Goal: Task Accomplishment & Management: Manage account settings

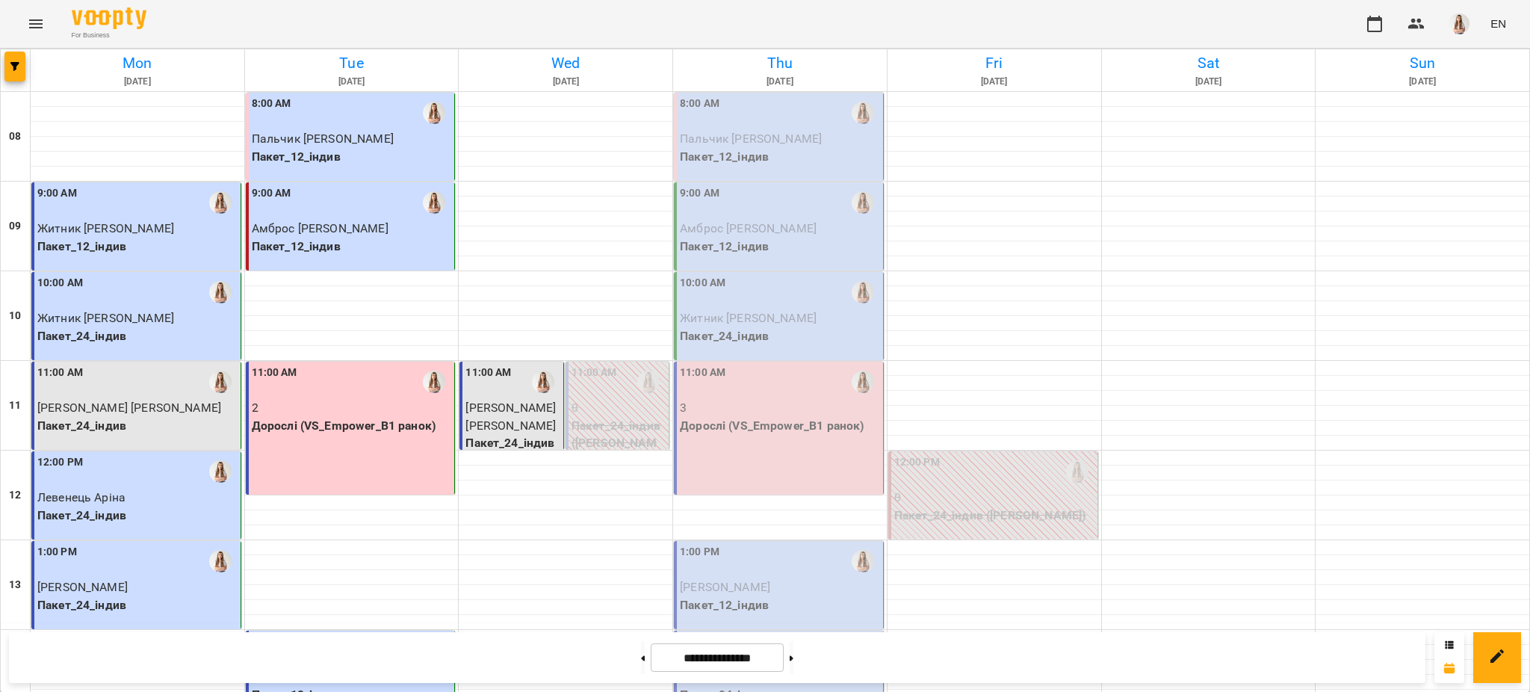
scroll to position [632, 0]
click at [13, 64] on icon "button" at bounding box center [14, 66] width 9 height 9
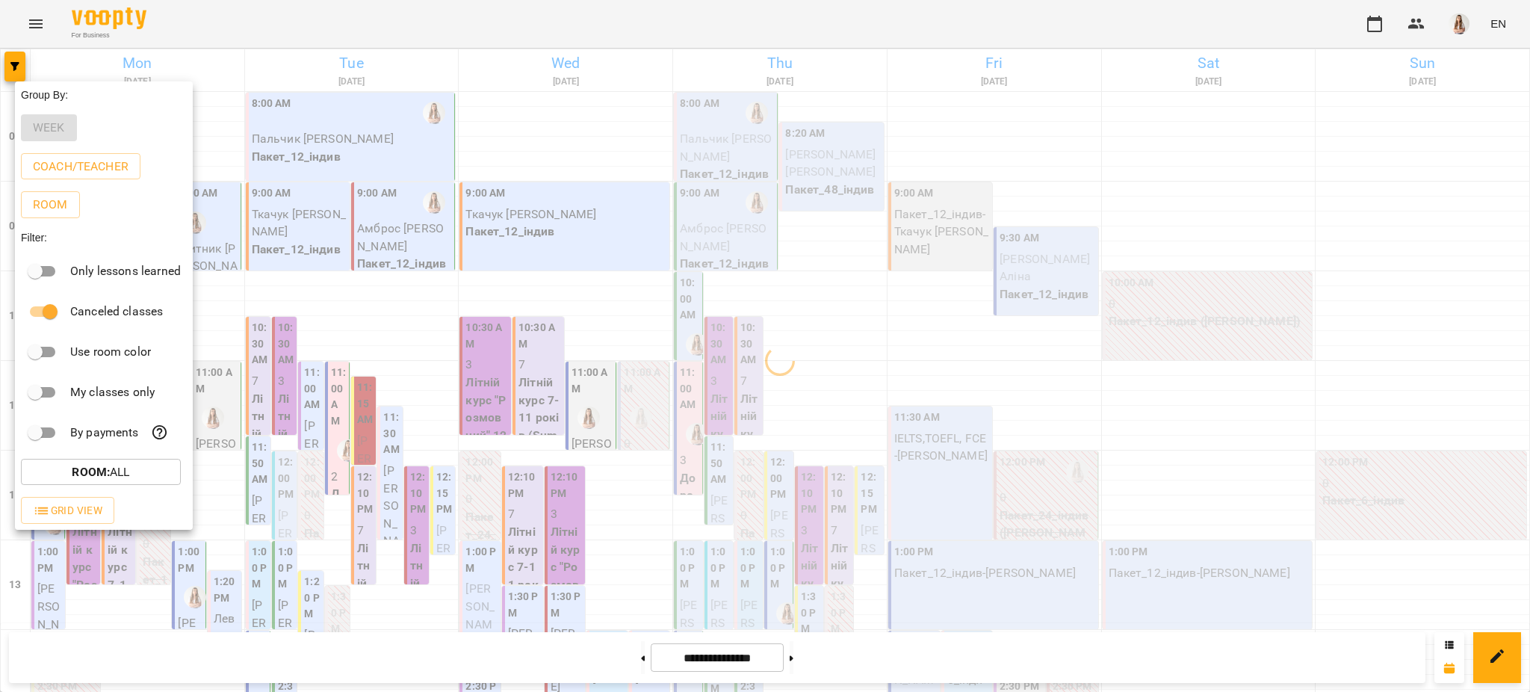
click at [774, 77] on div at bounding box center [765, 346] width 1530 height 692
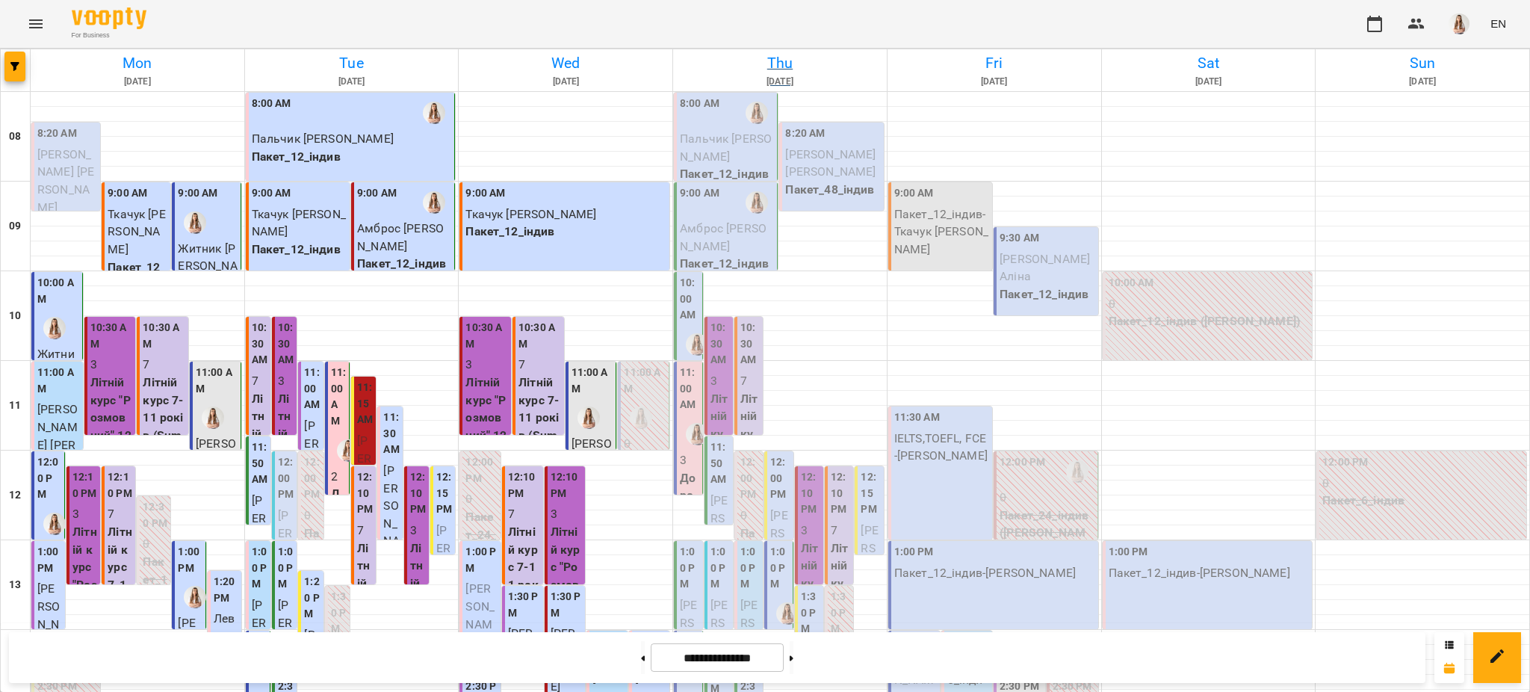
click at [764, 66] on h6 "Thu" at bounding box center [780, 63] width 209 height 23
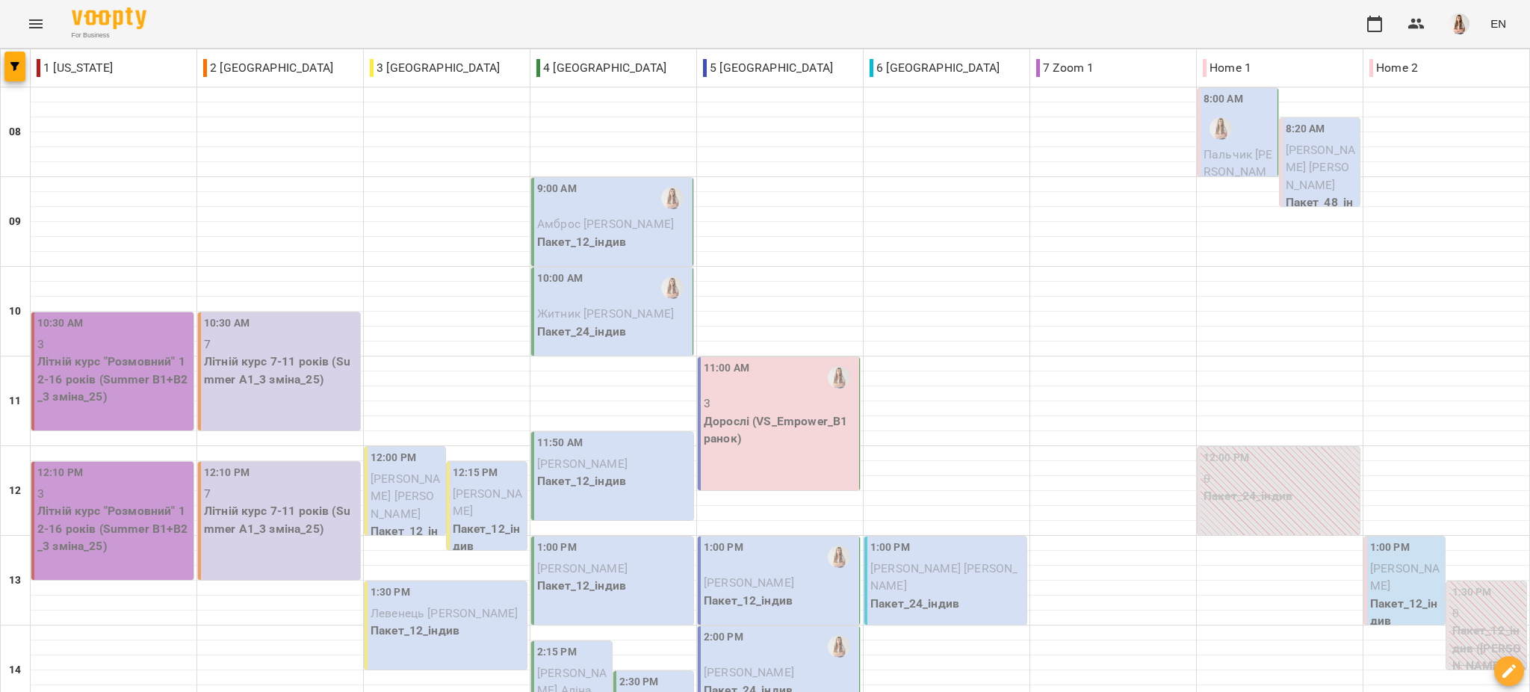
click at [624, 310] on span "Житник [PERSON_NAME]" at bounding box center [605, 313] width 137 height 14
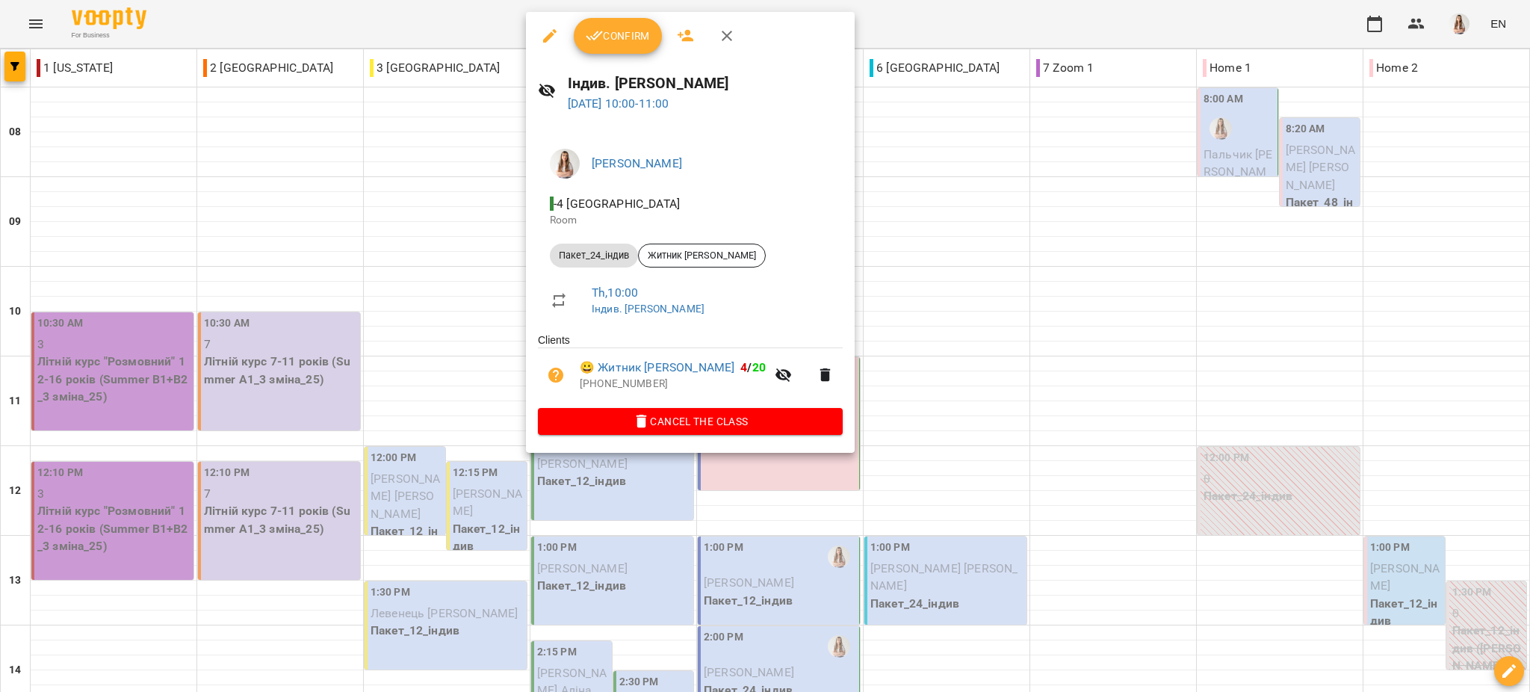
click at [545, 40] on icon "button" at bounding box center [549, 35] width 13 height 13
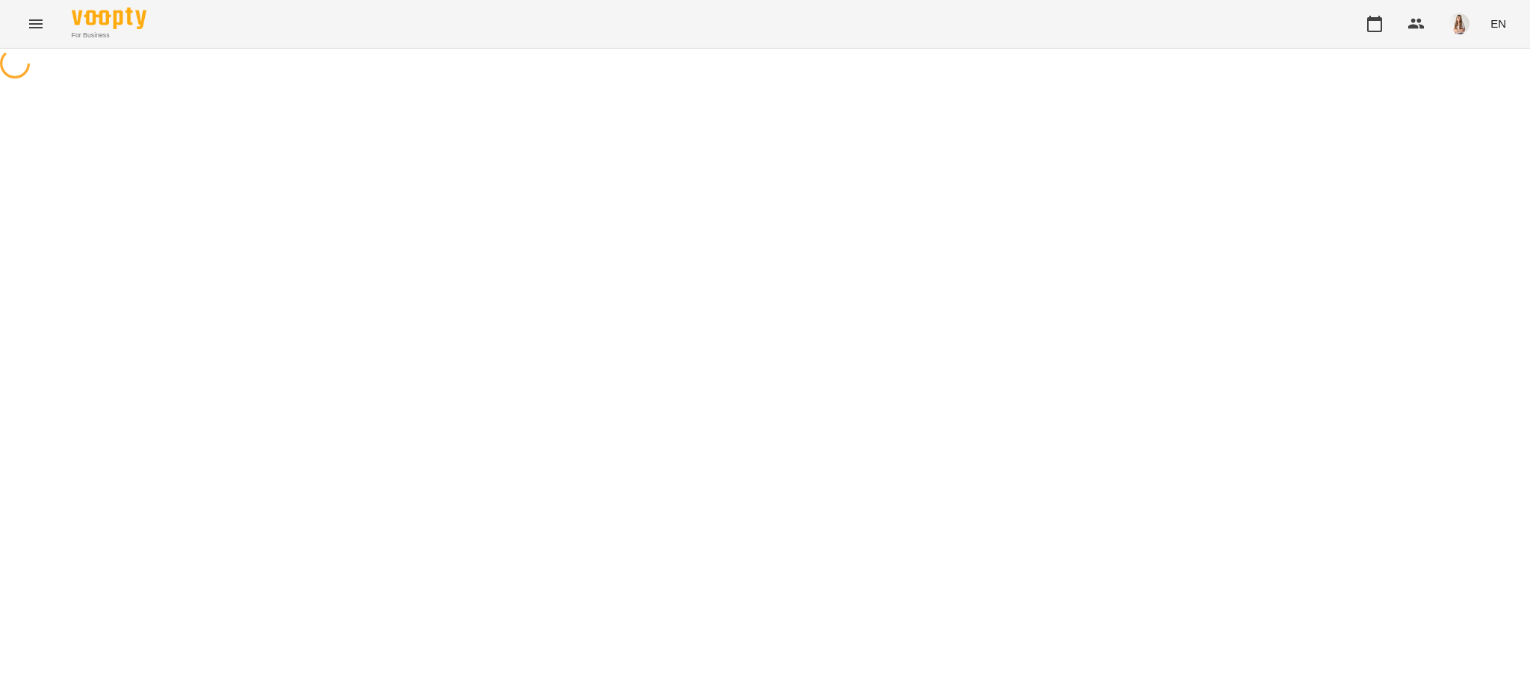
select select "**********"
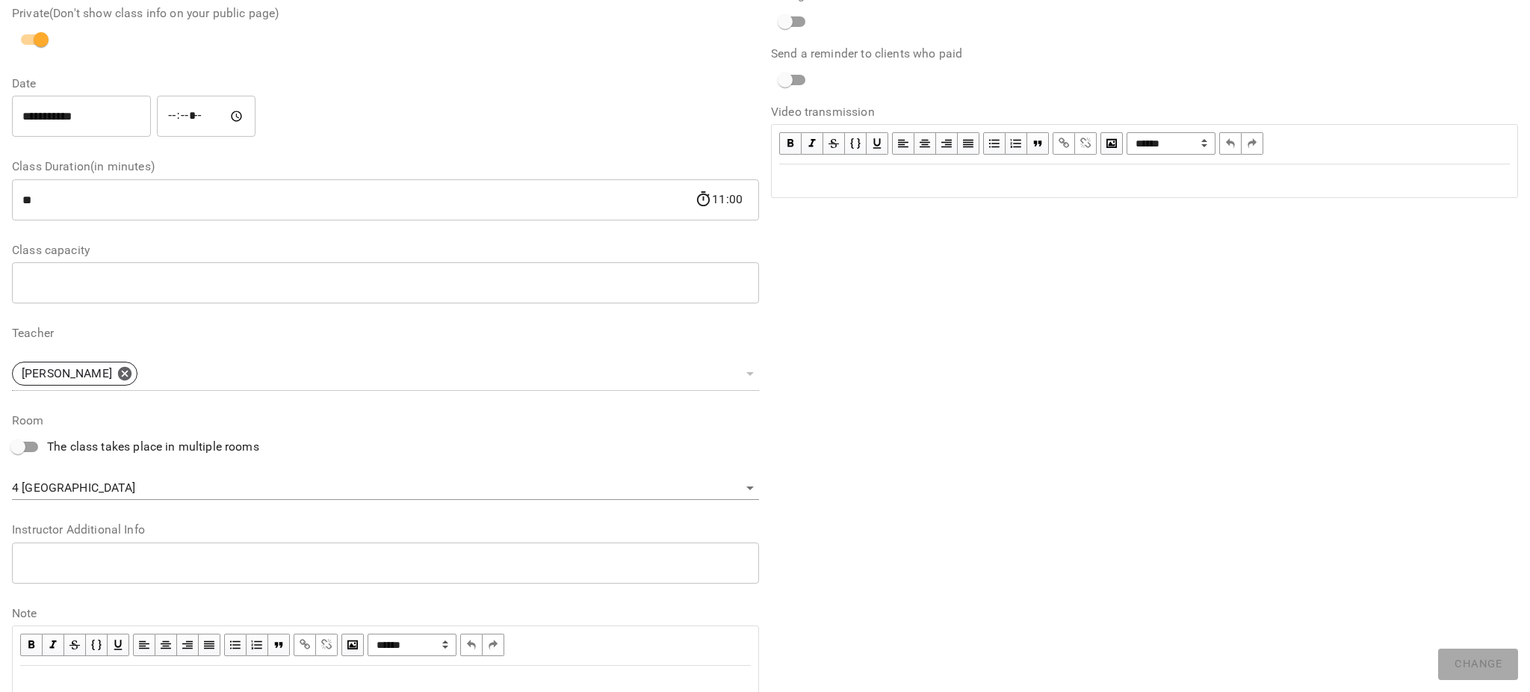
scroll to position [208, 0]
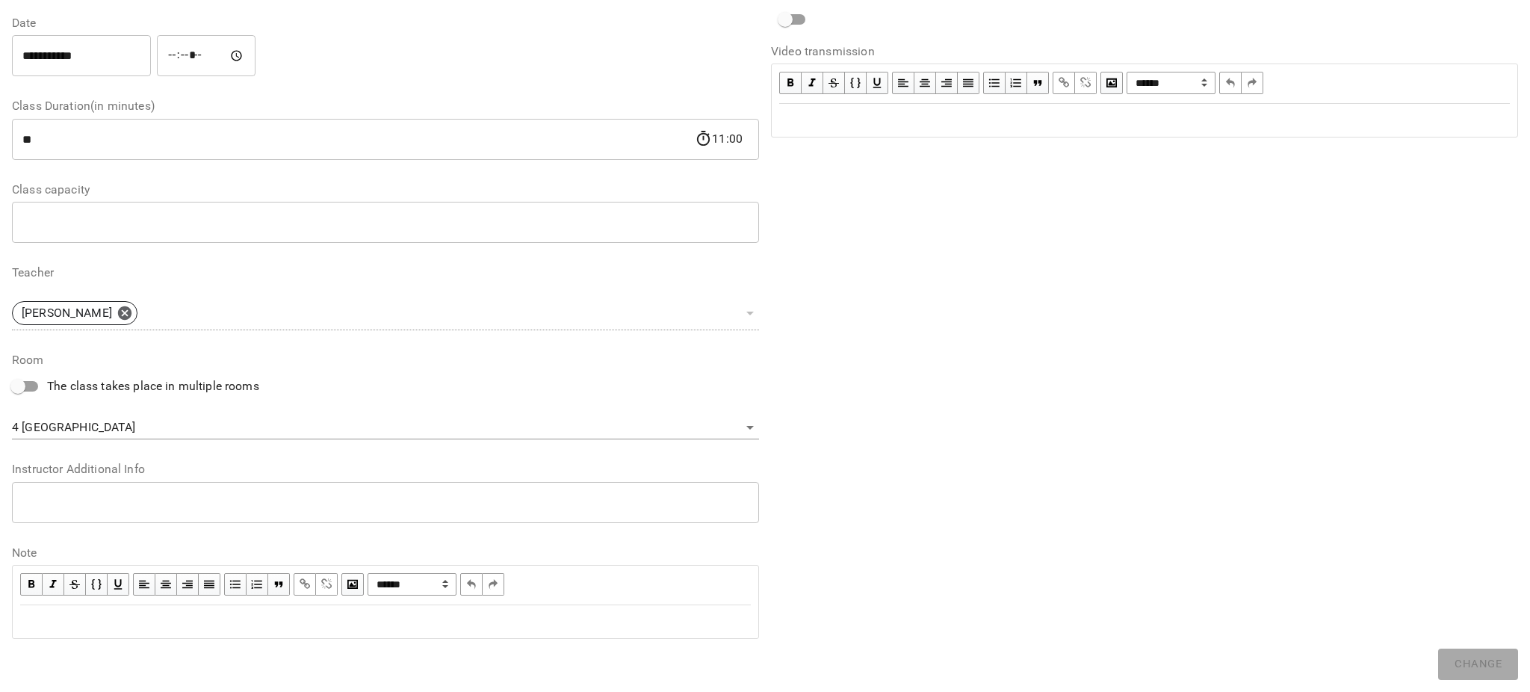
click at [99, 428] on body "**********" at bounding box center [765, 341] width 1530 height 682
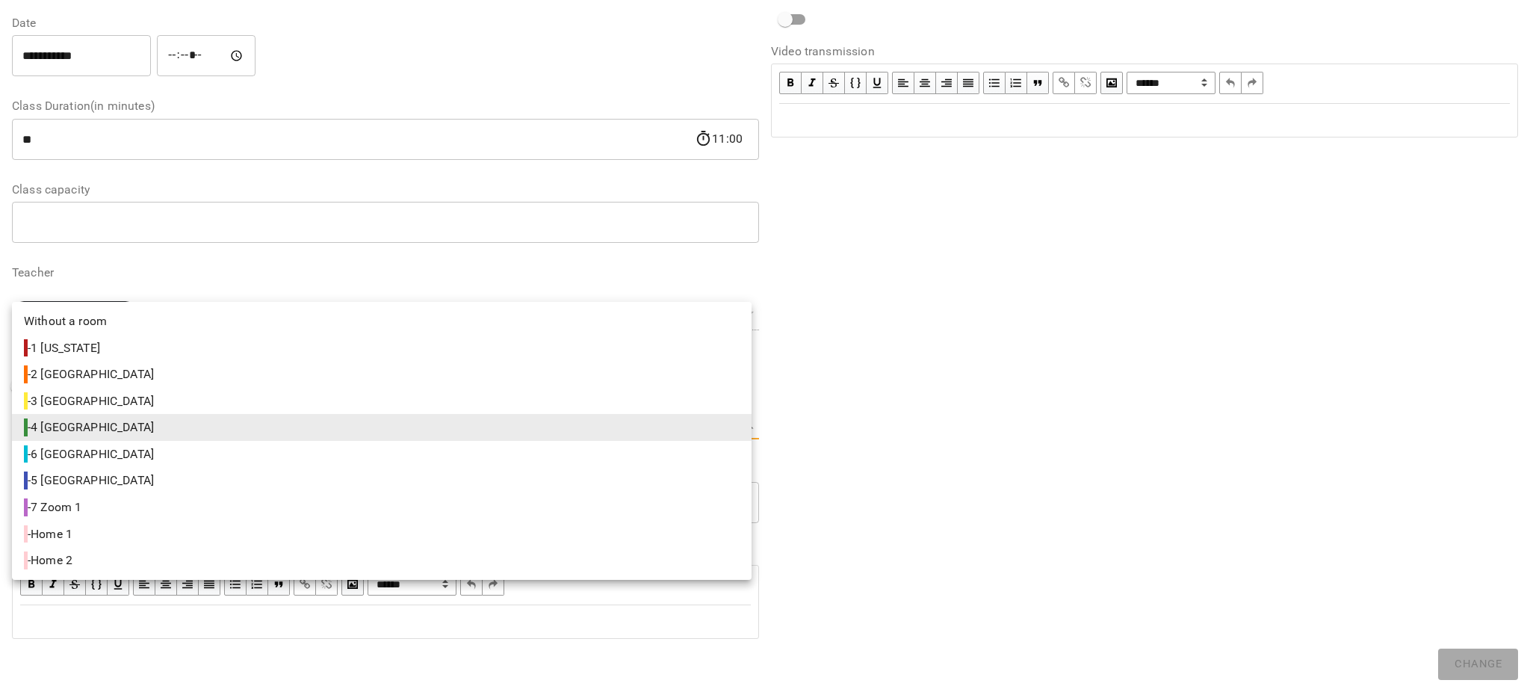
click at [82, 478] on li "- 5 [GEOGRAPHIC_DATA]" at bounding box center [382, 480] width 740 height 27
type input "**********"
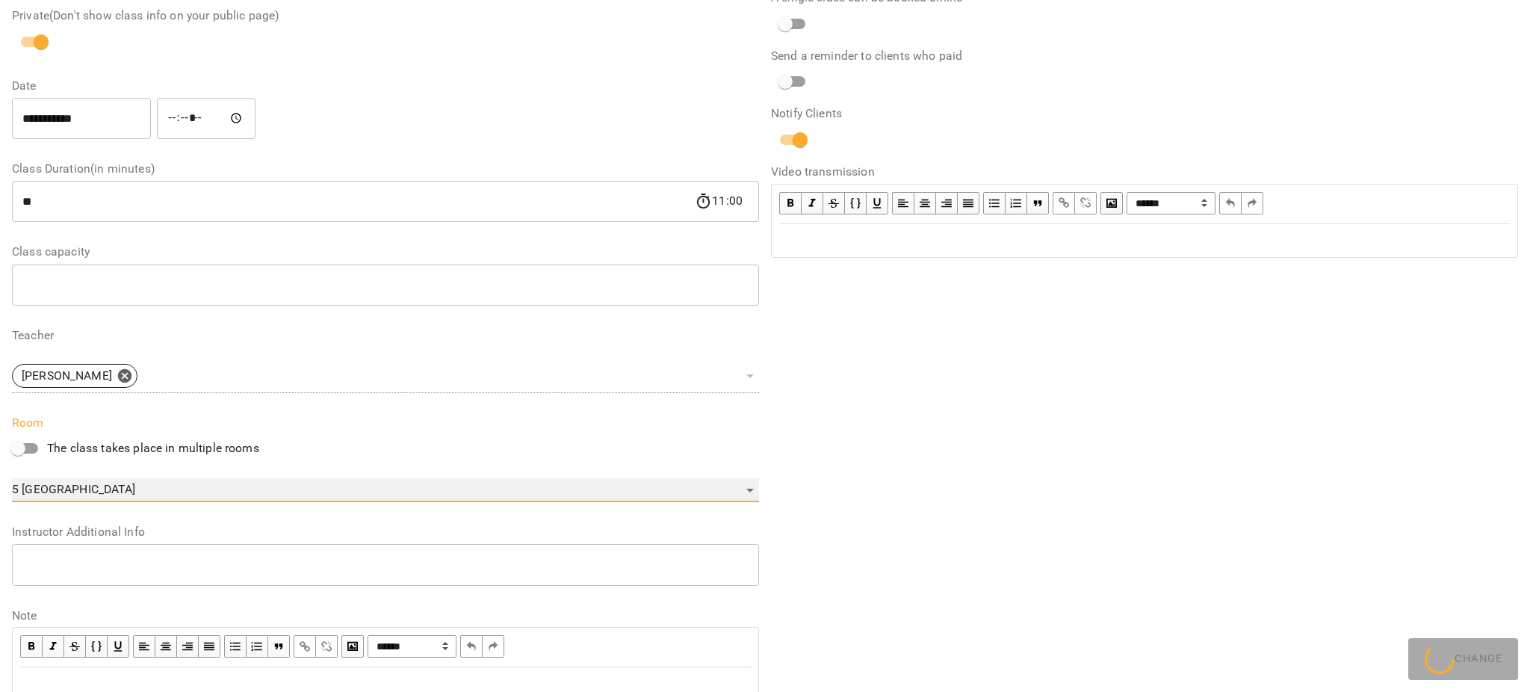
scroll to position [270, 0]
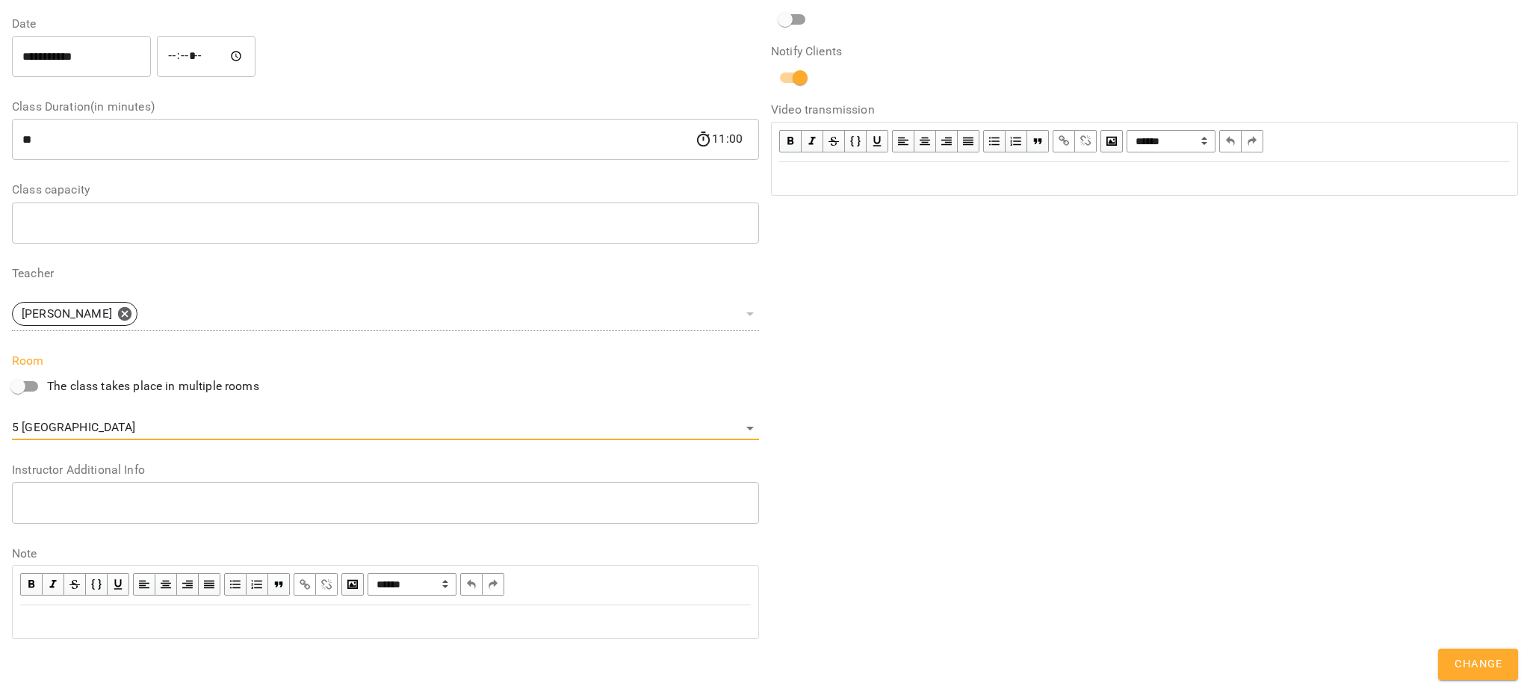
click at [1451, 667] on button "Change" at bounding box center [1479, 664] width 80 height 31
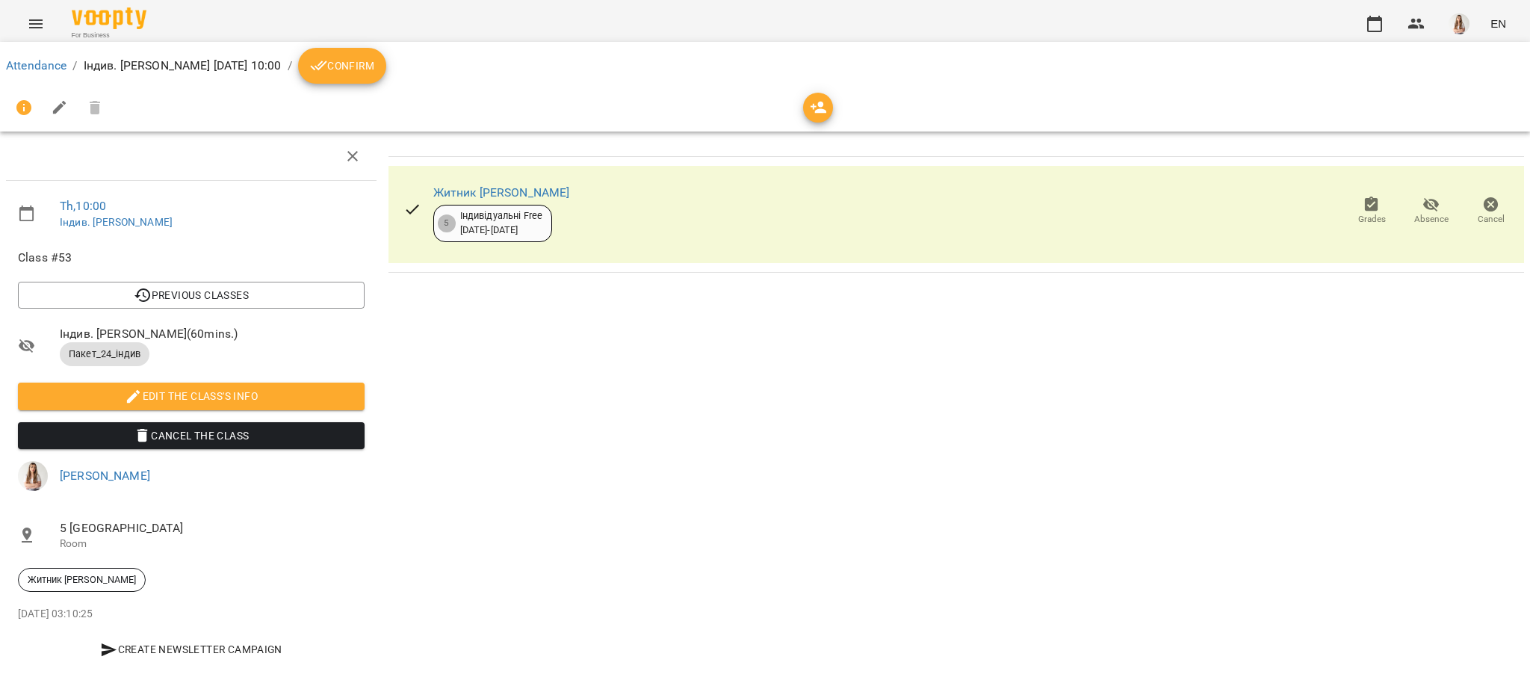
click at [29, 25] on icon "Menu" at bounding box center [36, 24] width 18 height 18
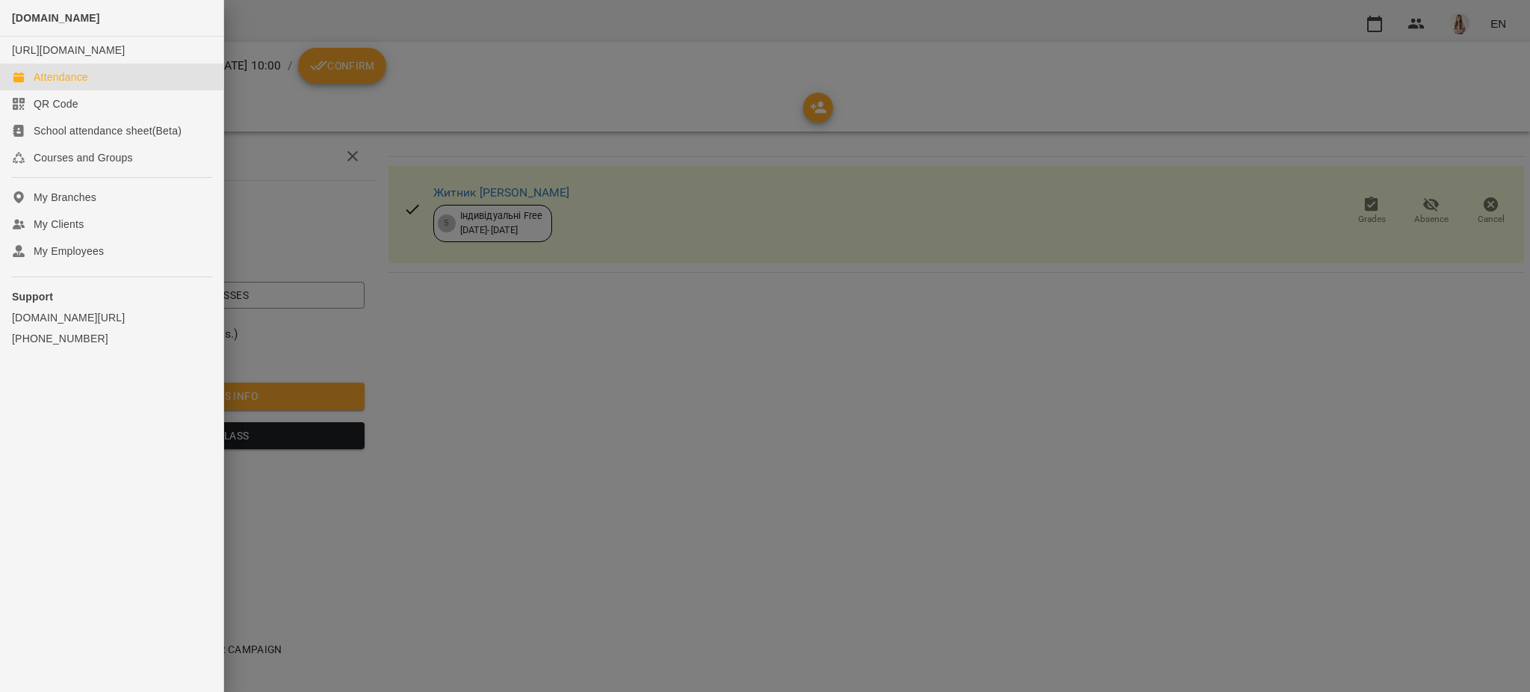
click at [45, 84] on div "Attendance" at bounding box center [61, 76] width 55 height 15
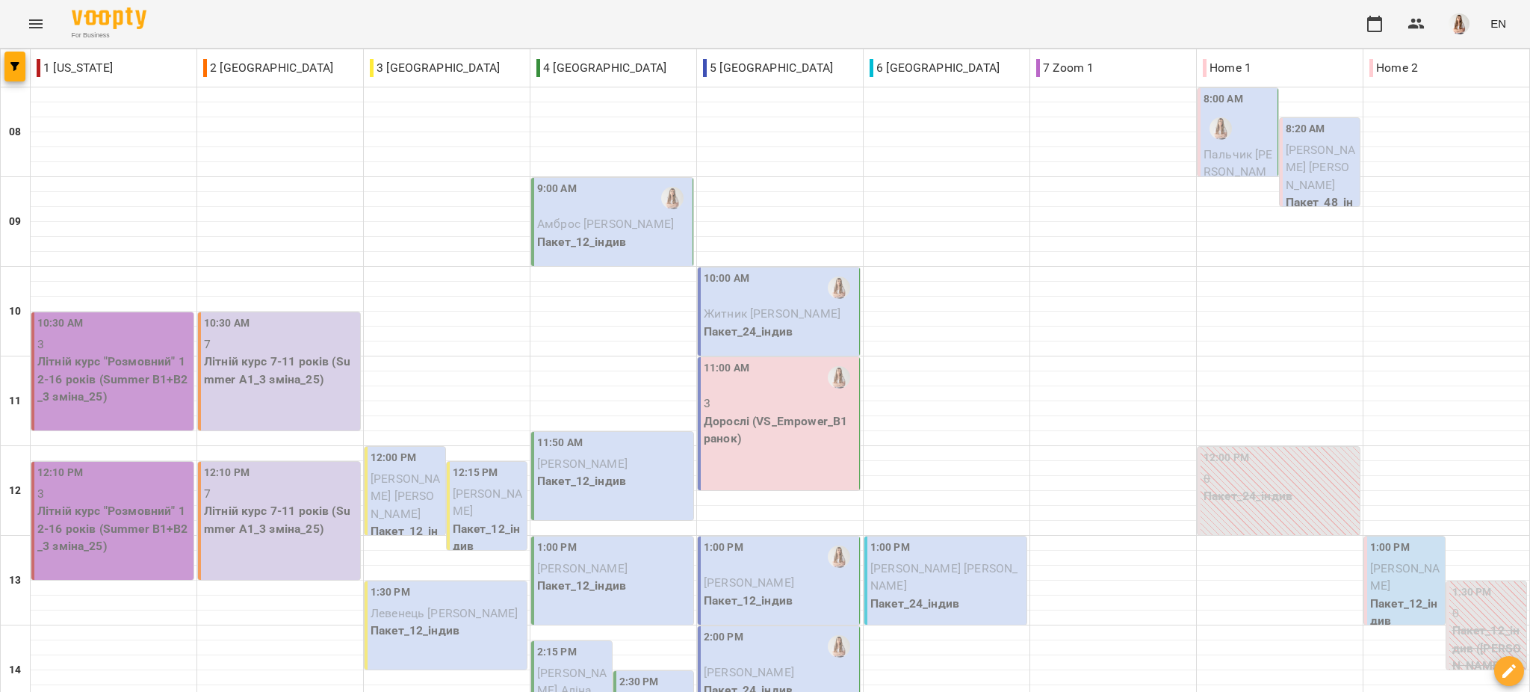
click at [557, 197] on div "9:00 AM" at bounding box center [557, 198] width 40 height 34
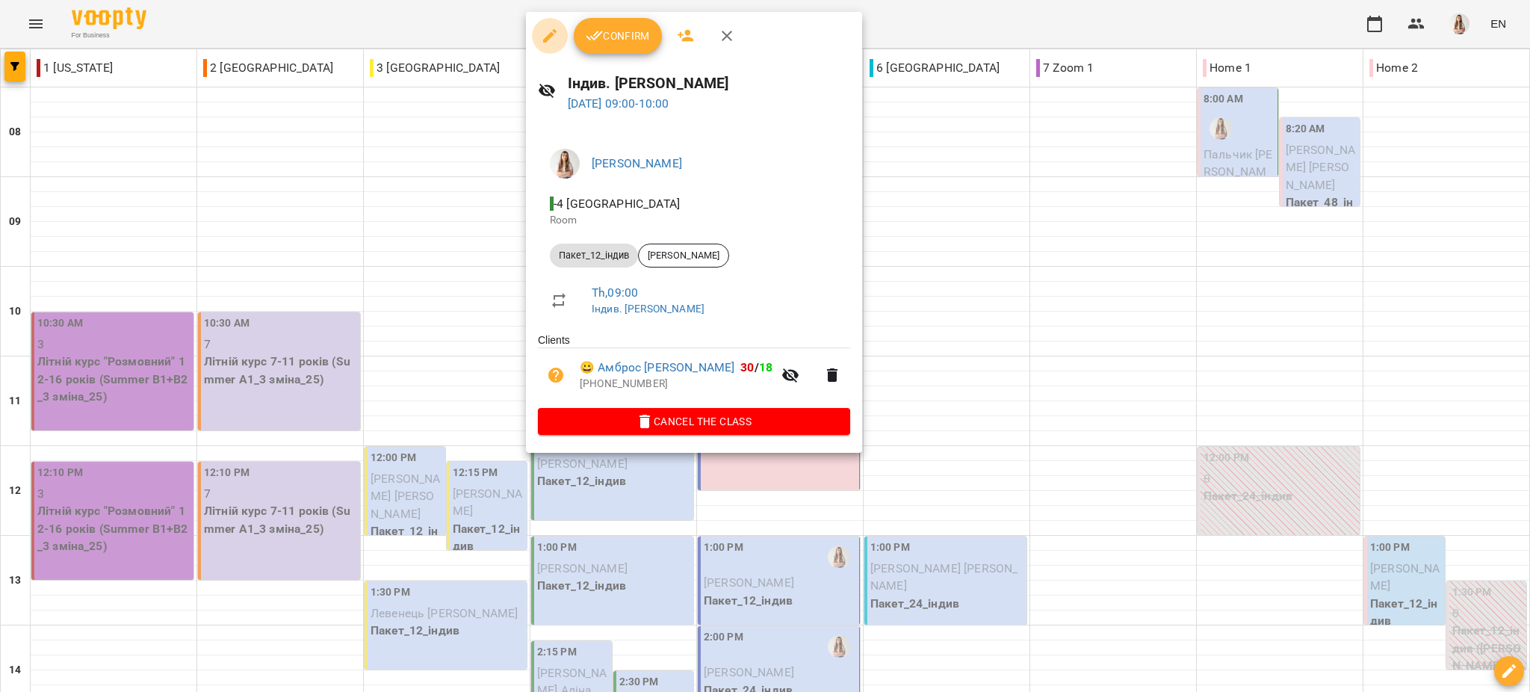
click at [538, 41] on button "button" at bounding box center [550, 36] width 36 height 36
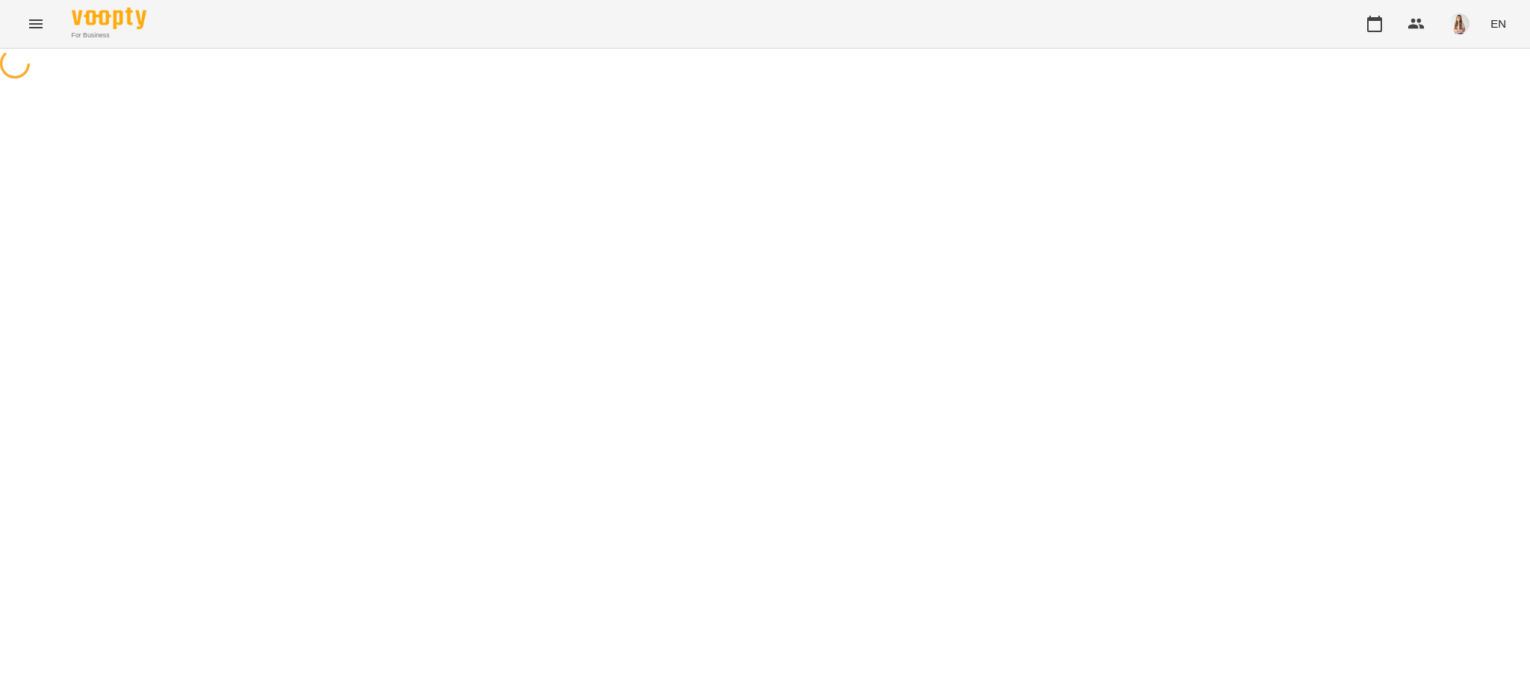
select select "**********"
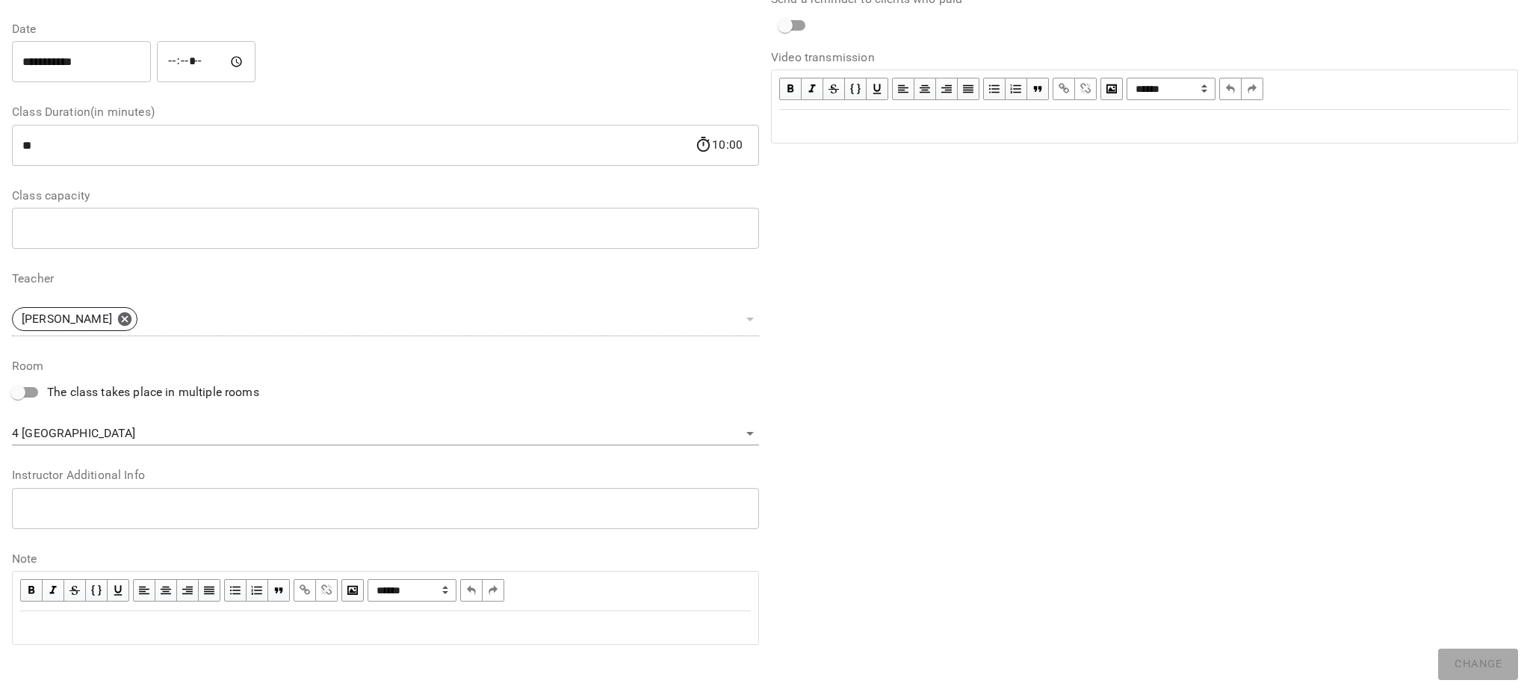
scroll to position [208, 0]
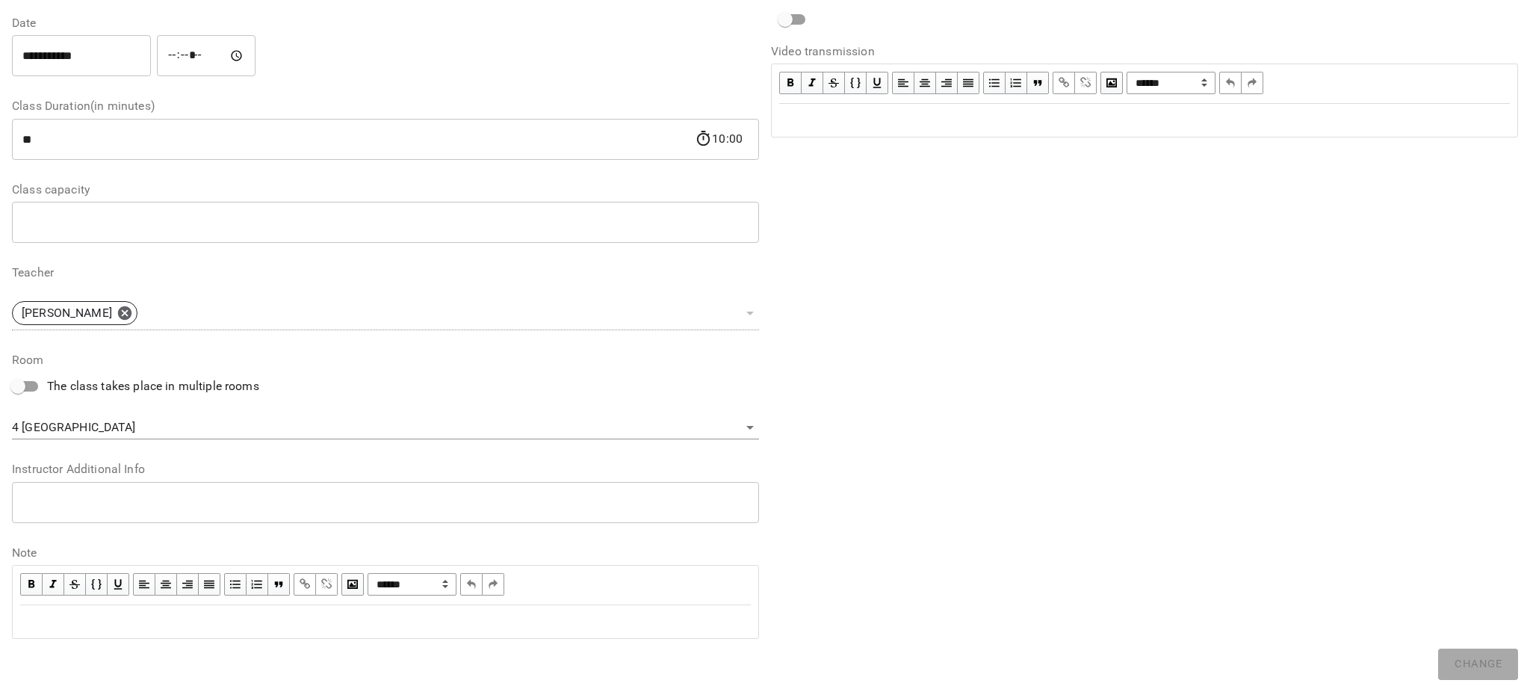
click at [159, 416] on body "**********" at bounding box center [765, 341] width 1530 height 682
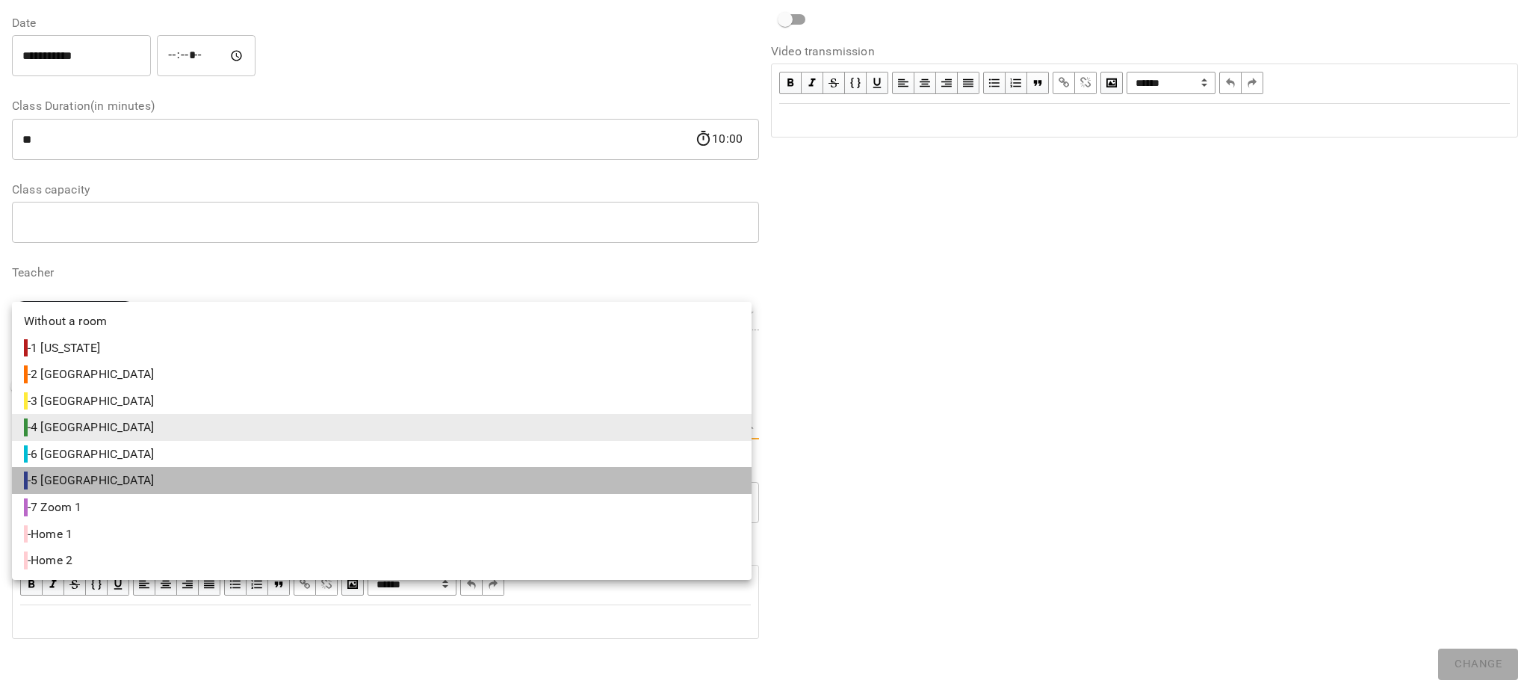
click at [98, 483] on li "- 5 [GEOGRAPHIC_DATA]" at bounding box center [382, 480] width 740 height 27
type input "**********"
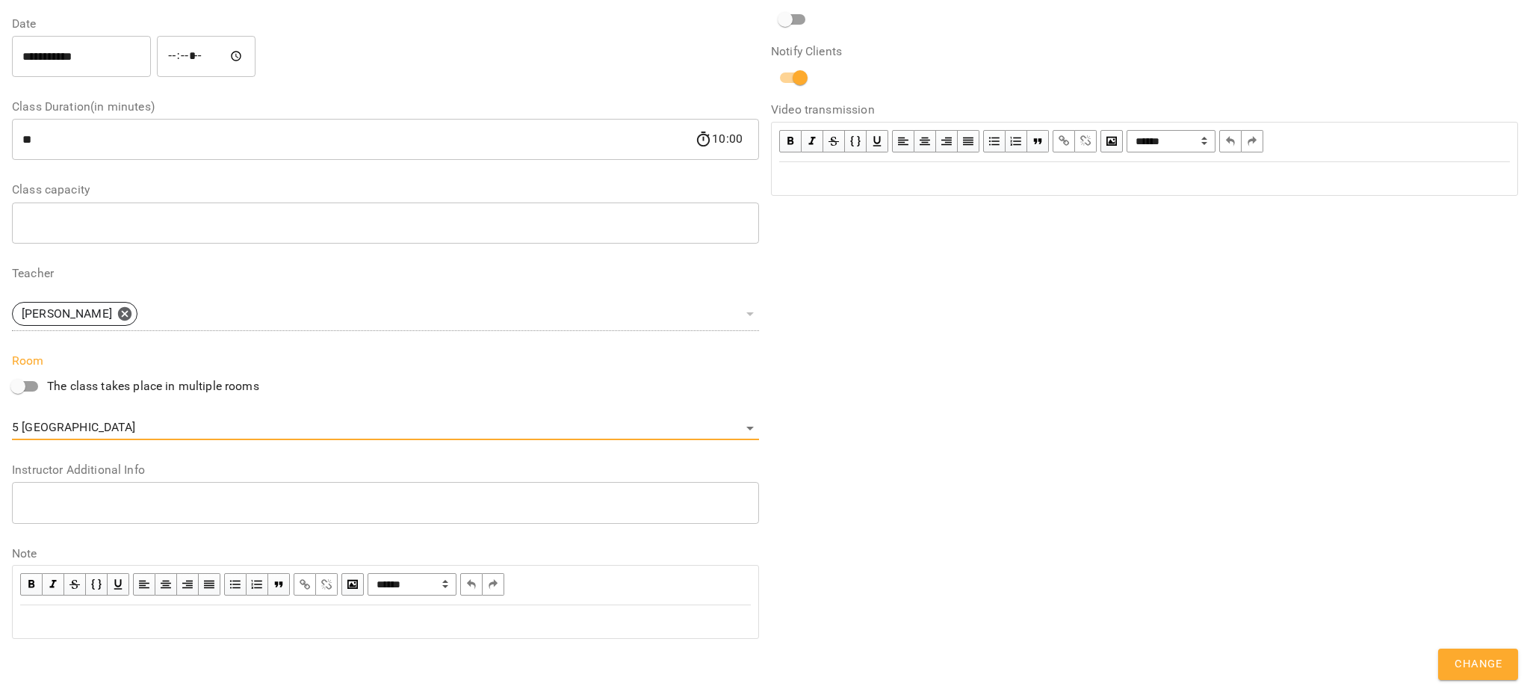
click at [1474, 655] on span "Change" at bounding box center [1478, 664] width 47 height 19
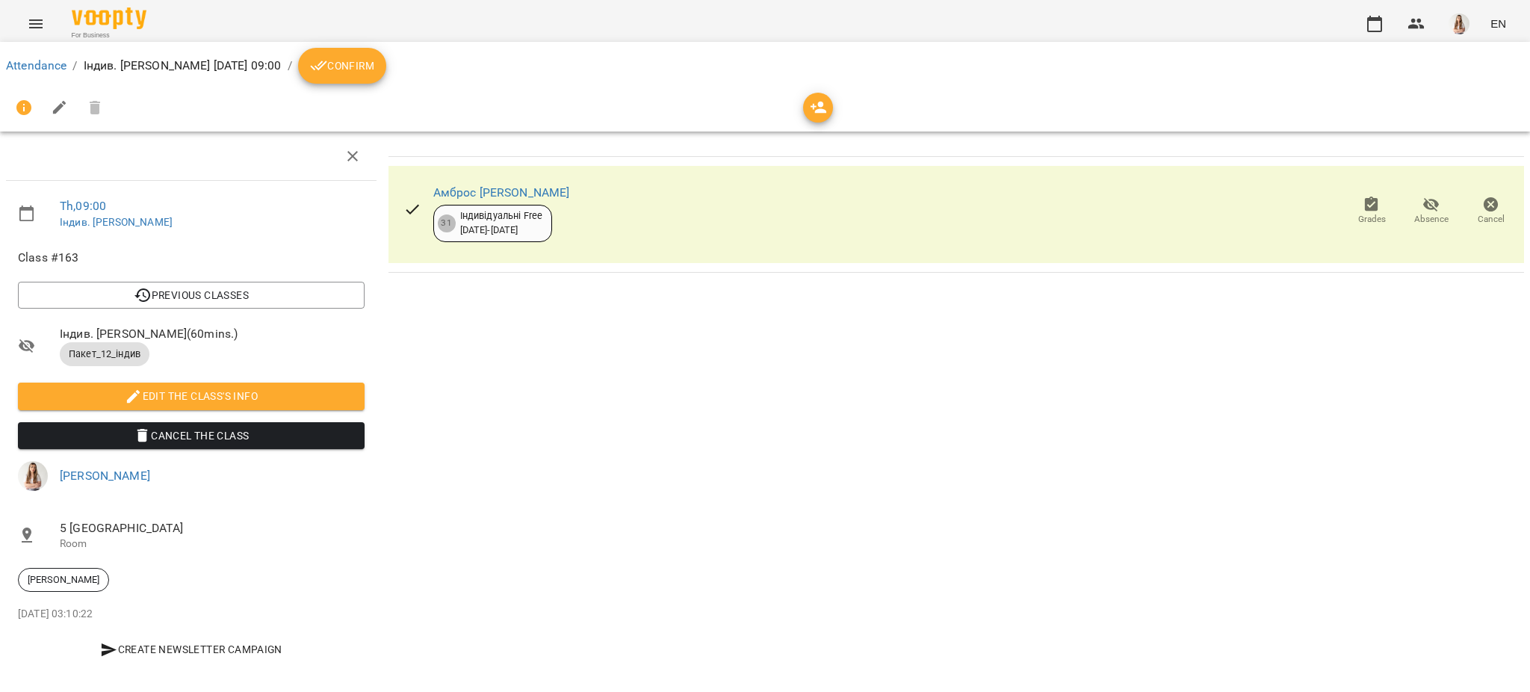
click at [34, 16] on icon "Menu" at bounding box center [36, 24] width 18 height 18
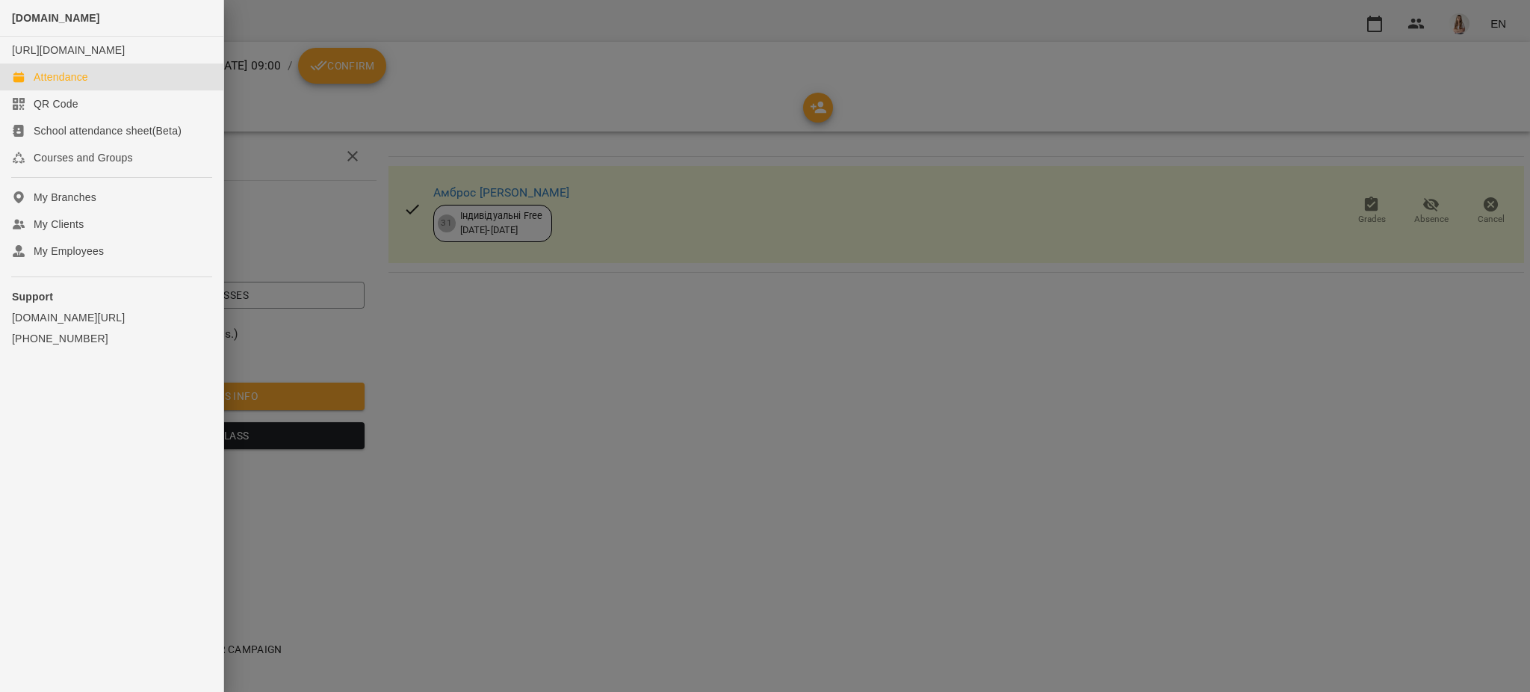
click at [52, 84] on div "Attendance" at bounding box center [61, 76] width 55 height 15
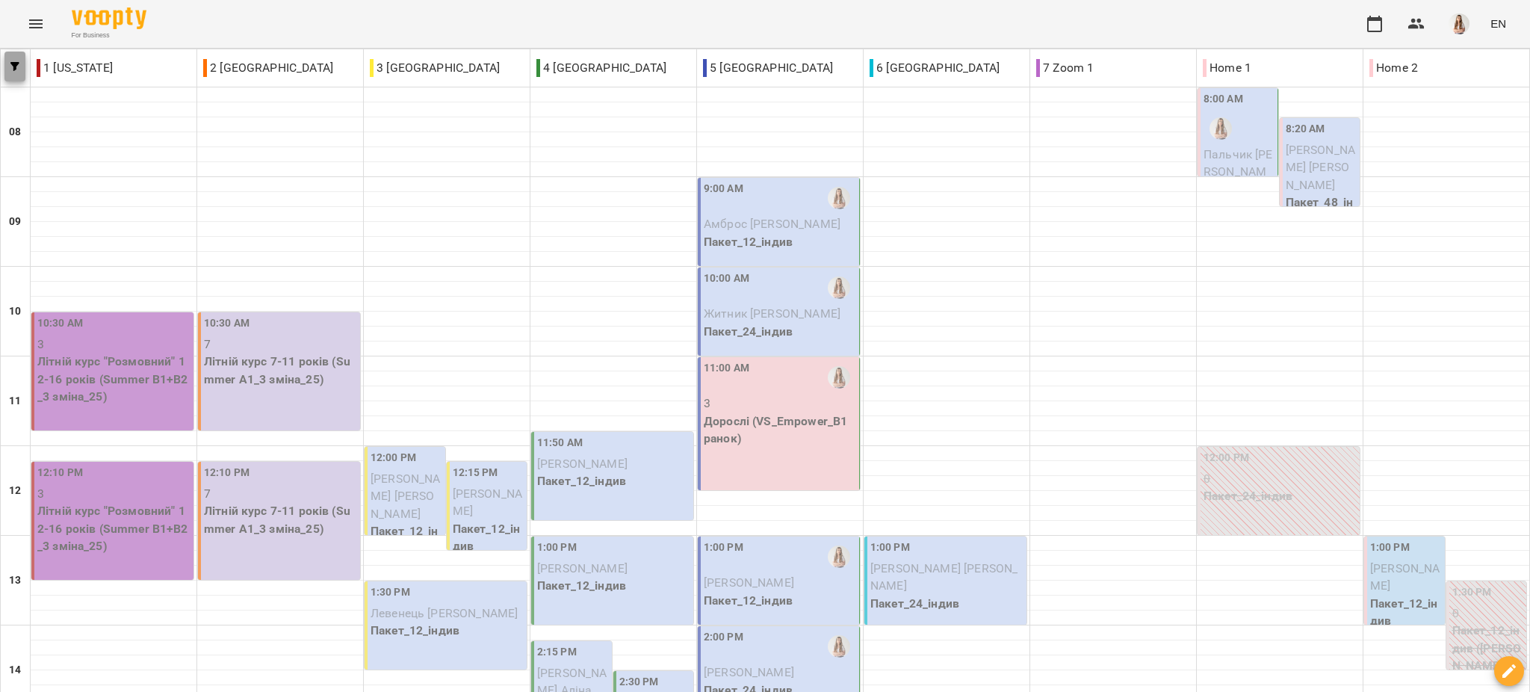
click at [16, 69] on icon "button" at bounding box center [14, 66] width 9 height 9
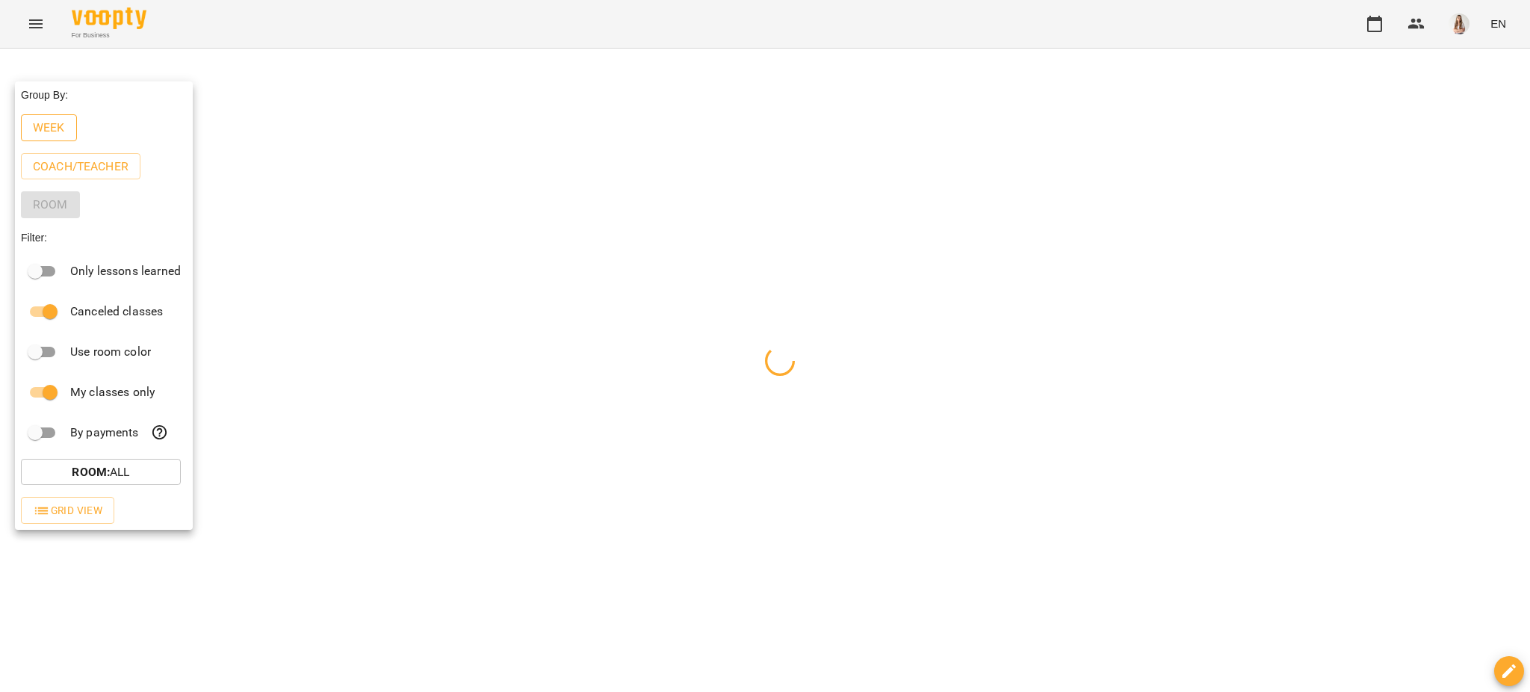
click at [57, 126] on p "Week" at bounding box center [49, 128] width 32 height 18
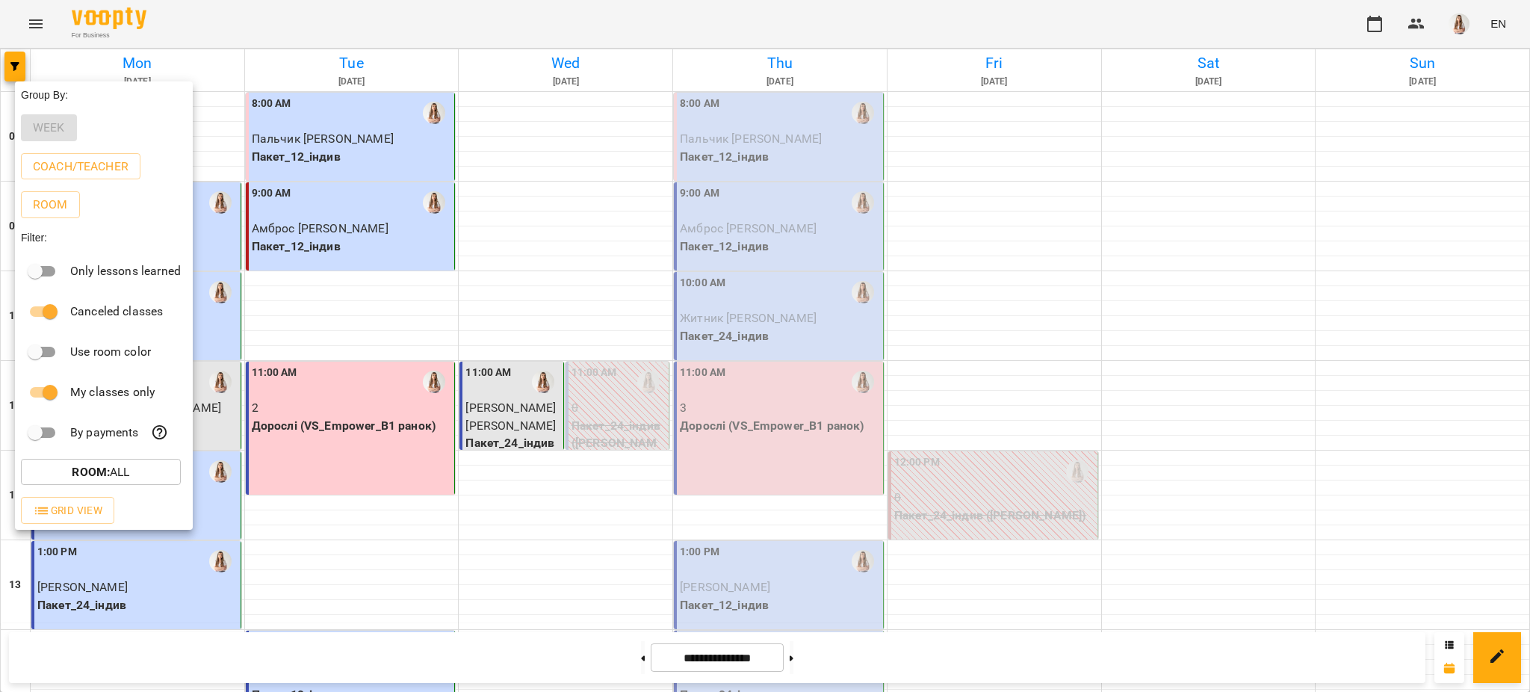
click at [470, 21] on div at bounding box center [765, 346] width 1530 height 692
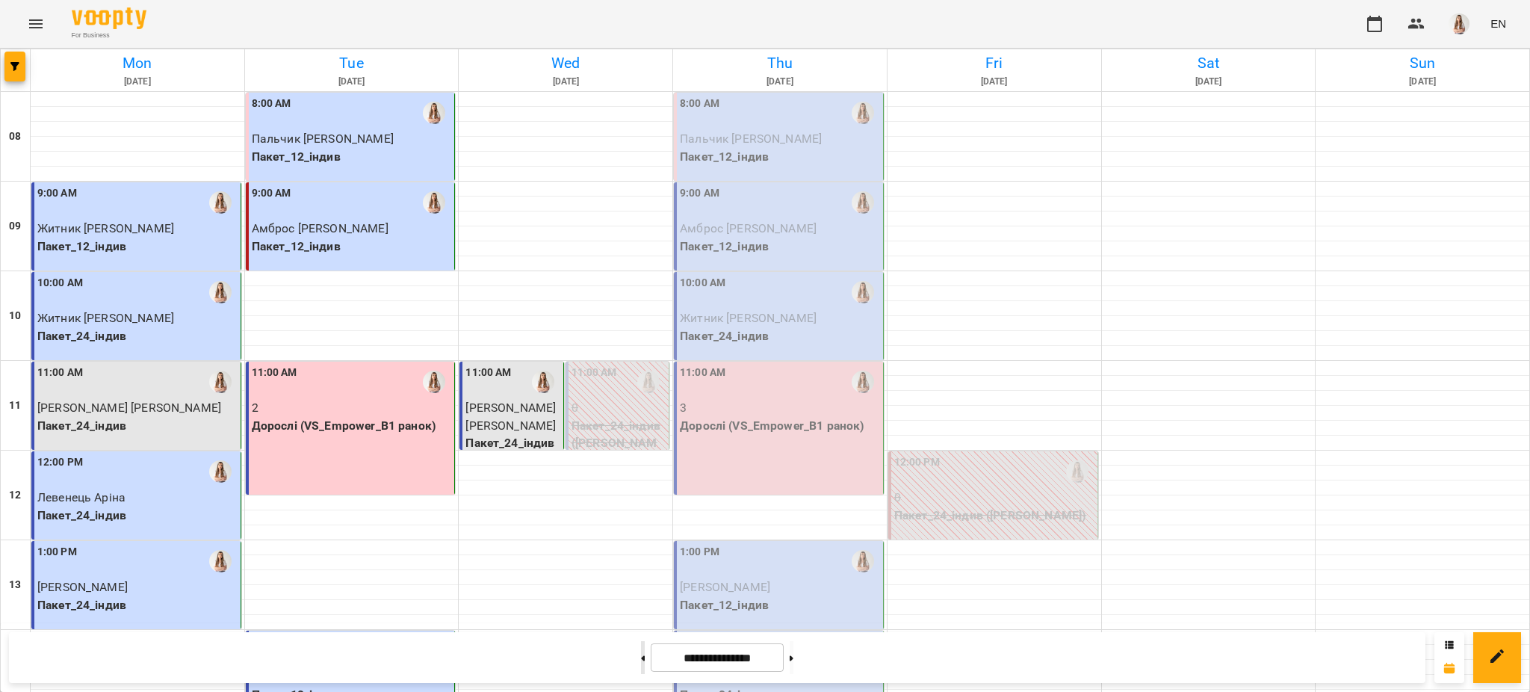
click at [641, 654] on button at bounding box center [643, 657] width 4 height 33
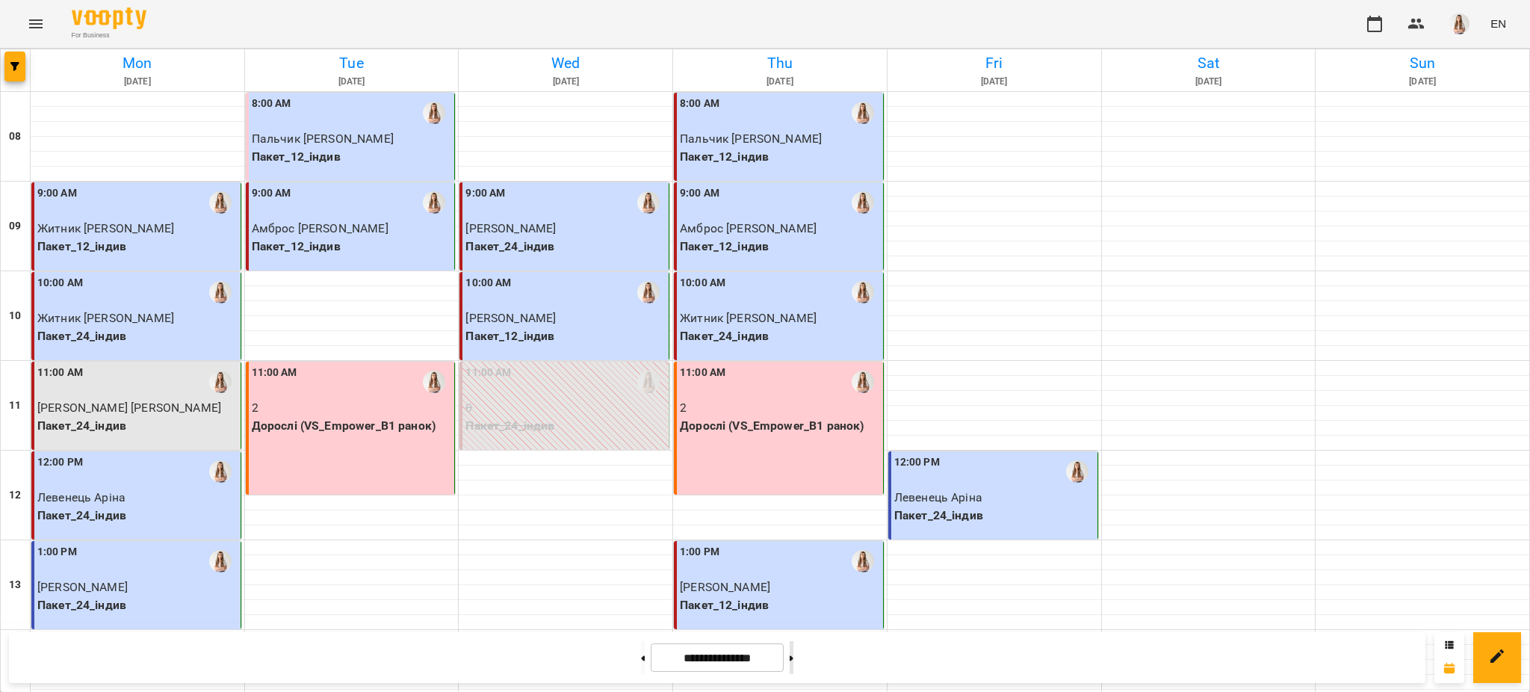
click at [794, 661] on button at bounding box center [792, 657] width 4 height 33
type input "**********"
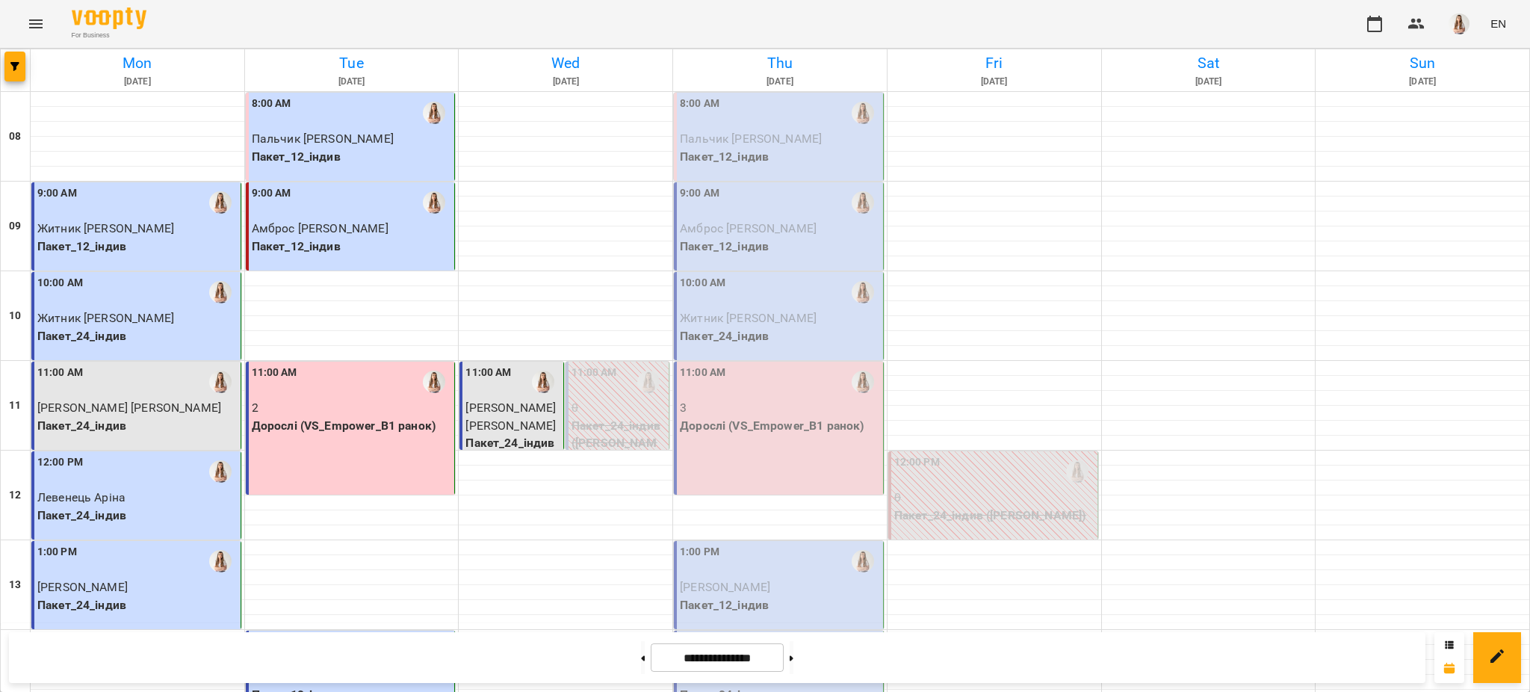
click at [391, 251] on p "Пакет_12_індив" at bounding box center [352, 247] width 200 height 18
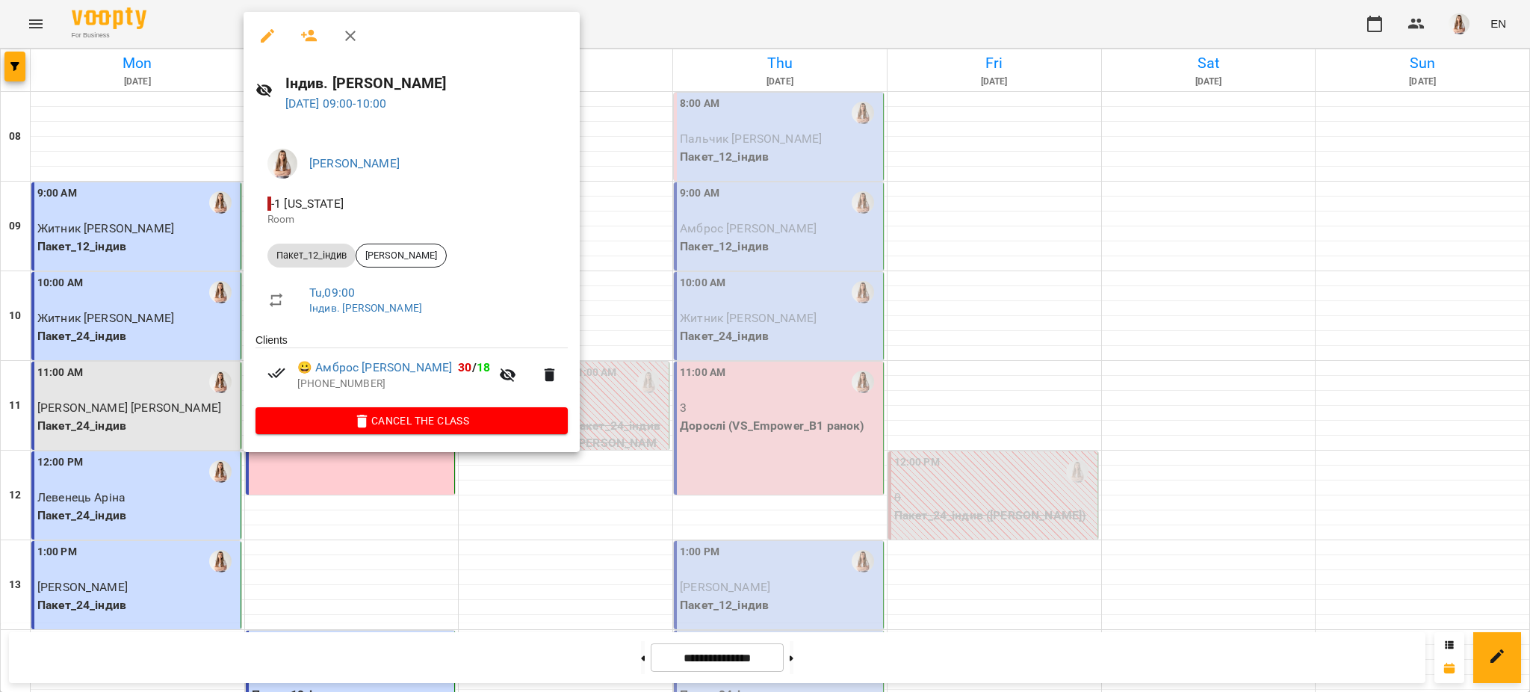
click at [277, 34] on button "button" at bounding box center [268, 36] width 36 height 36
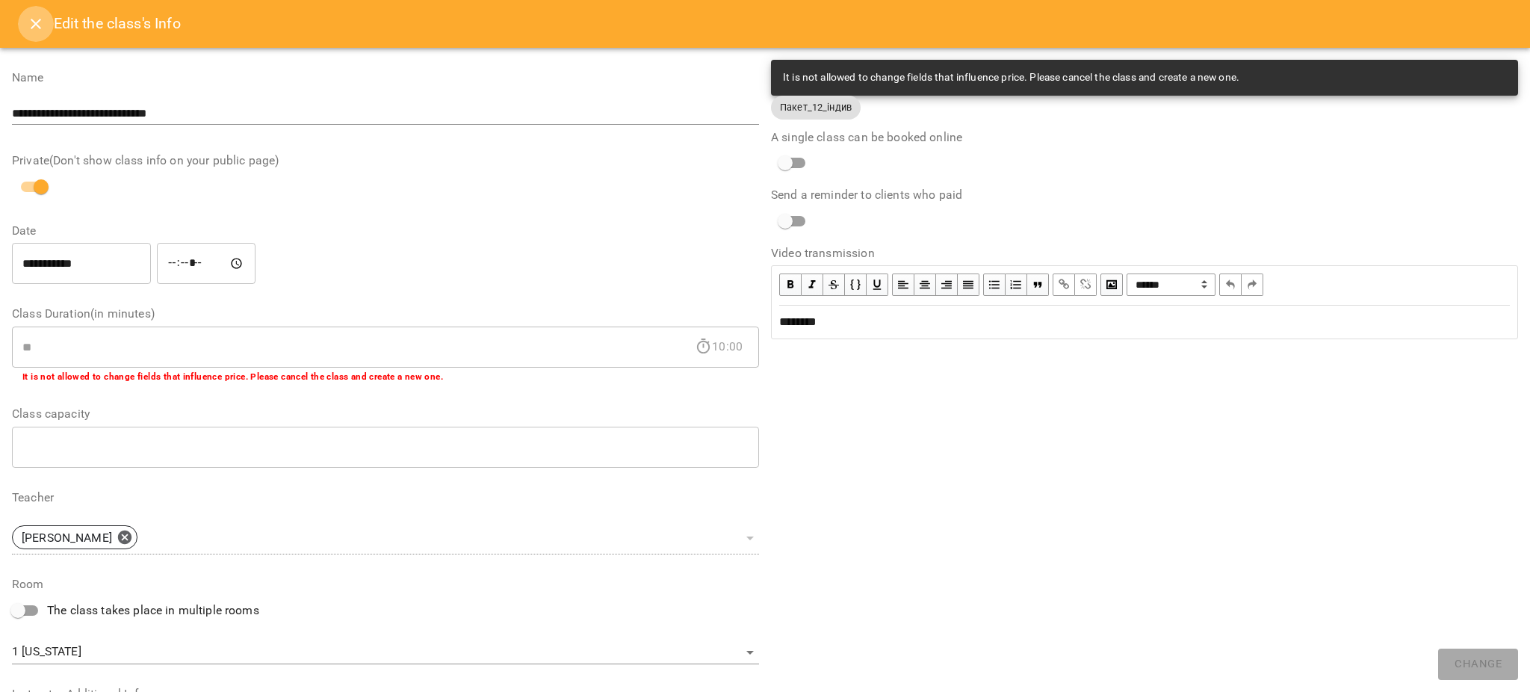
click at [32, 12] on button "Close" at bounding box center [36, 24] width 36 height 36
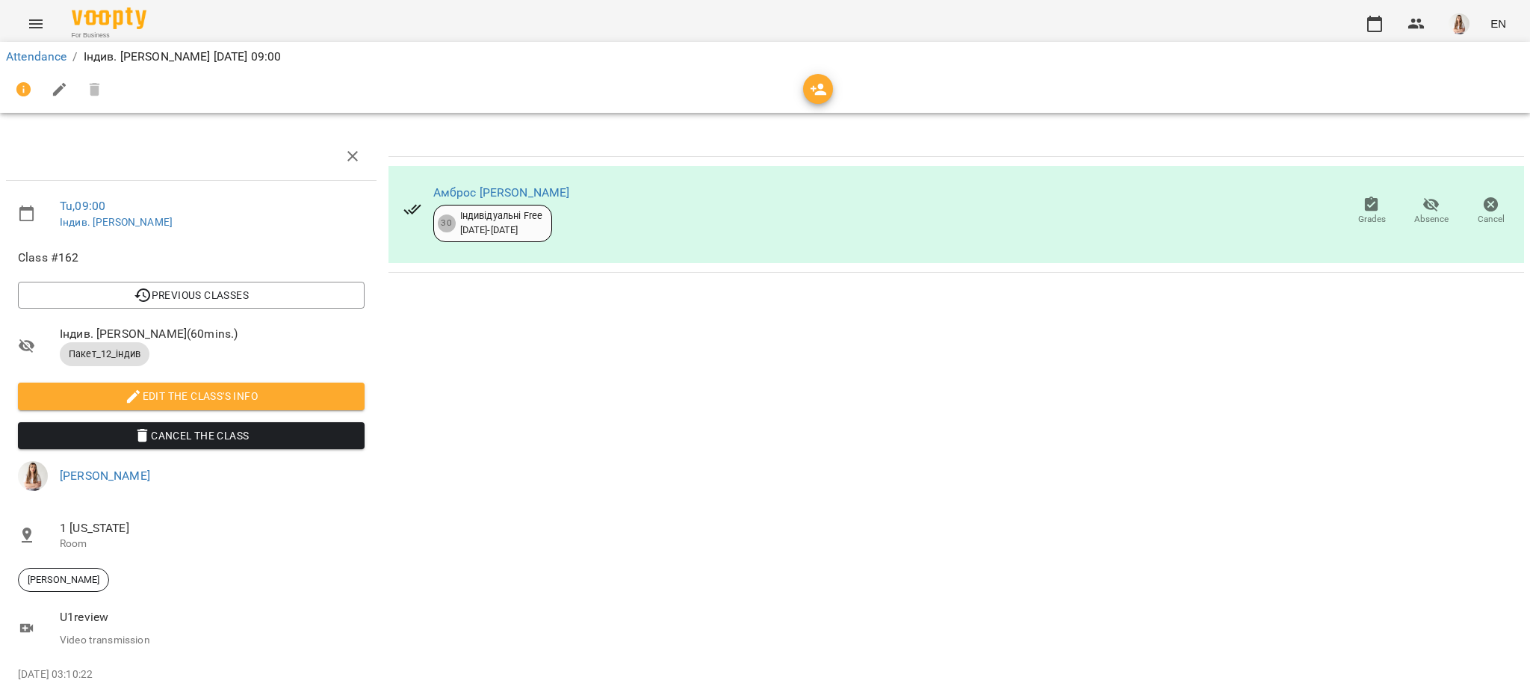
click at [32, 12] on button "Menu" at bounding box center [36, 24] width 36 height 36
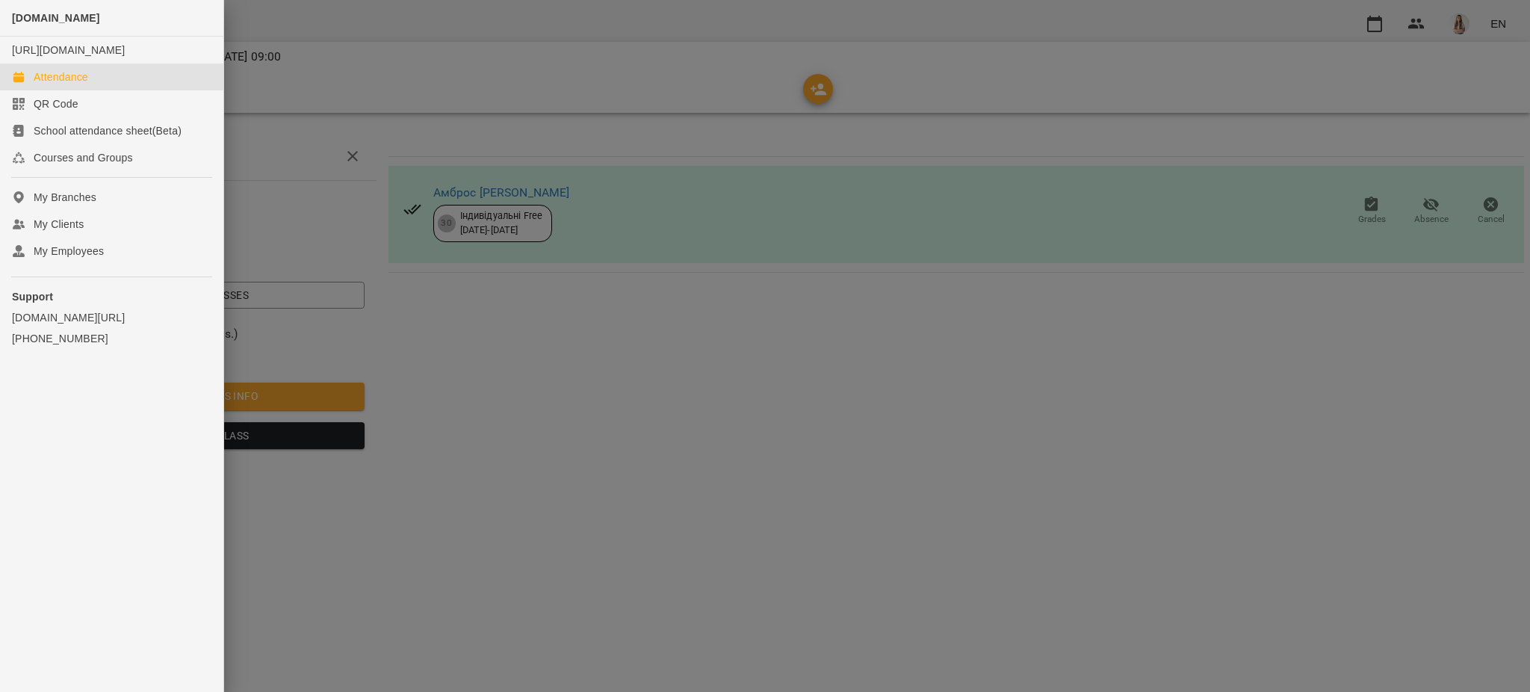
click at [49, 84] on div "Attendance" at bounding box center [61, 76] width 55 height 15
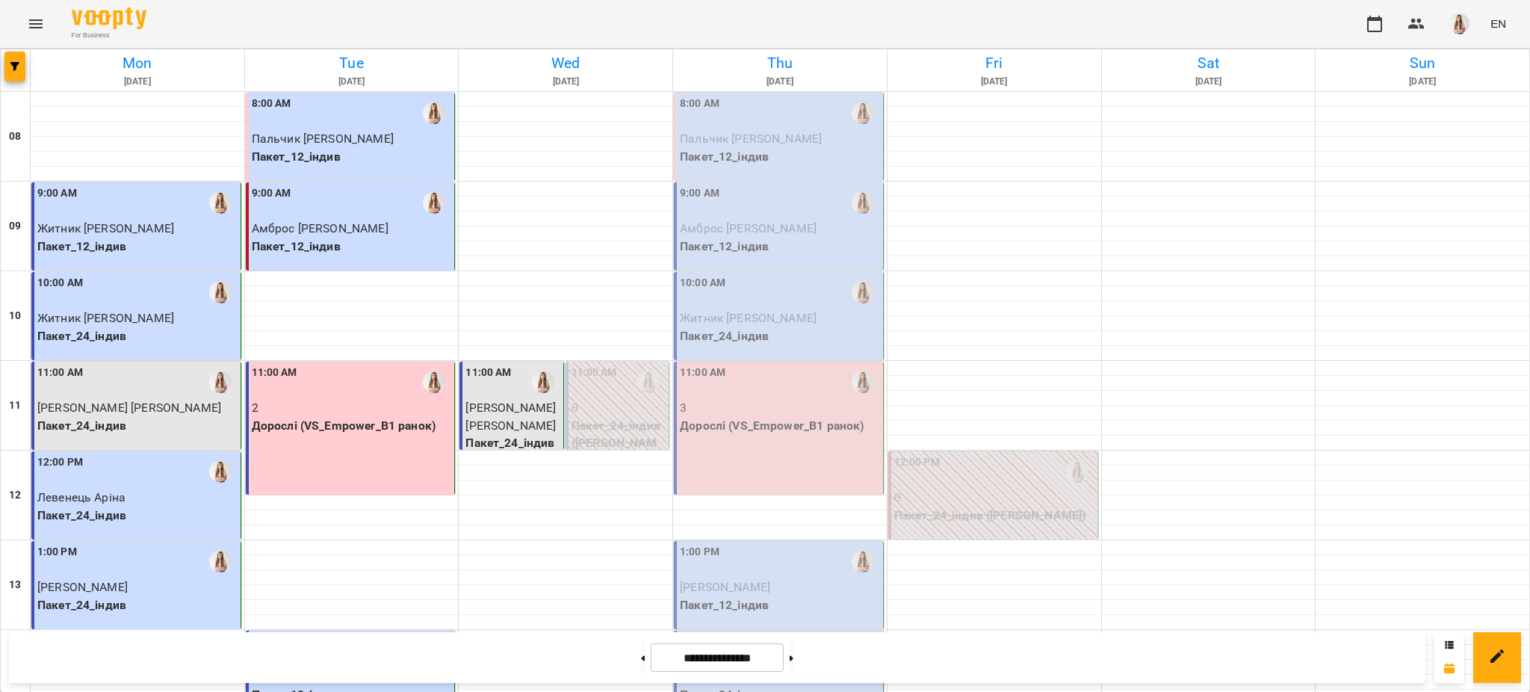
click at [126, 323] on span "Житник [PERSON_NAME]" at bounding box center [105, 318] width 137 height 14
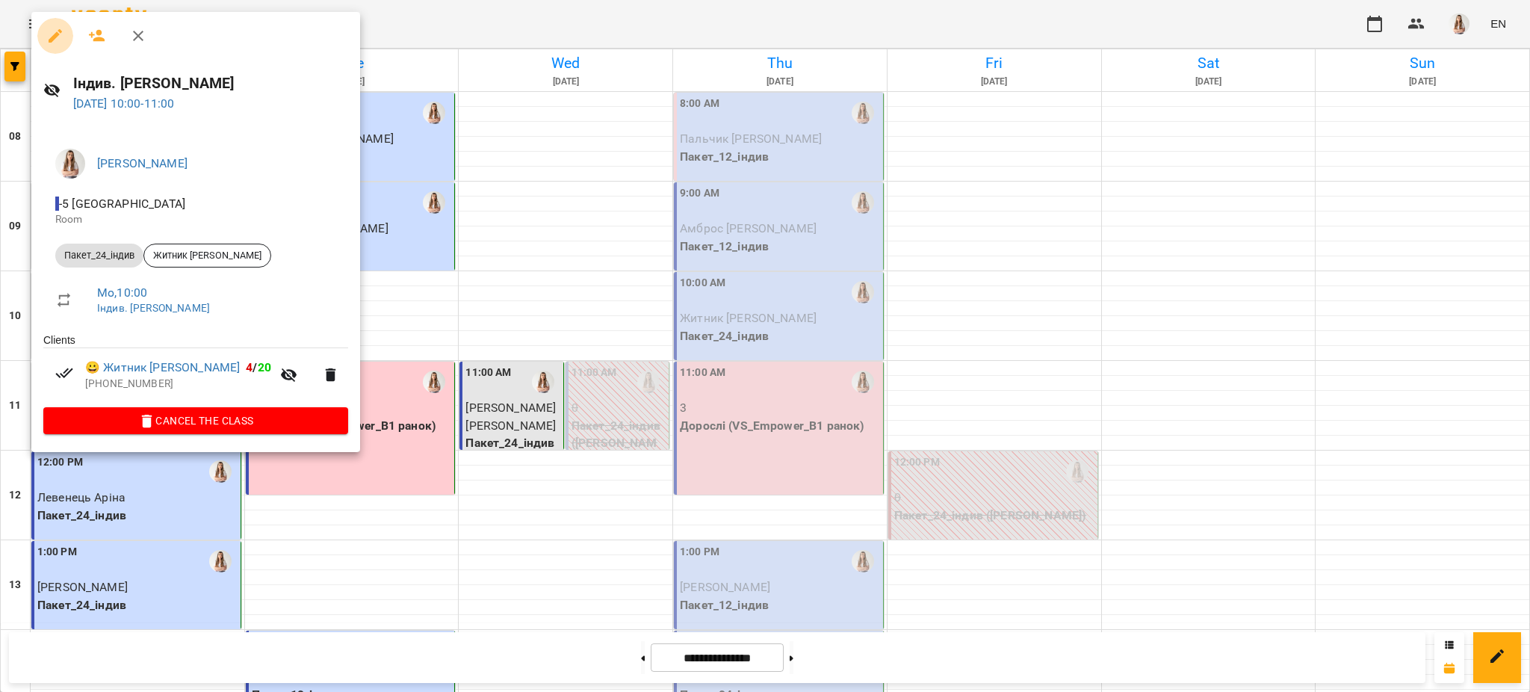
click at [57, 27] on icon "button" at bounding box center [55, 36] width 18 height 18
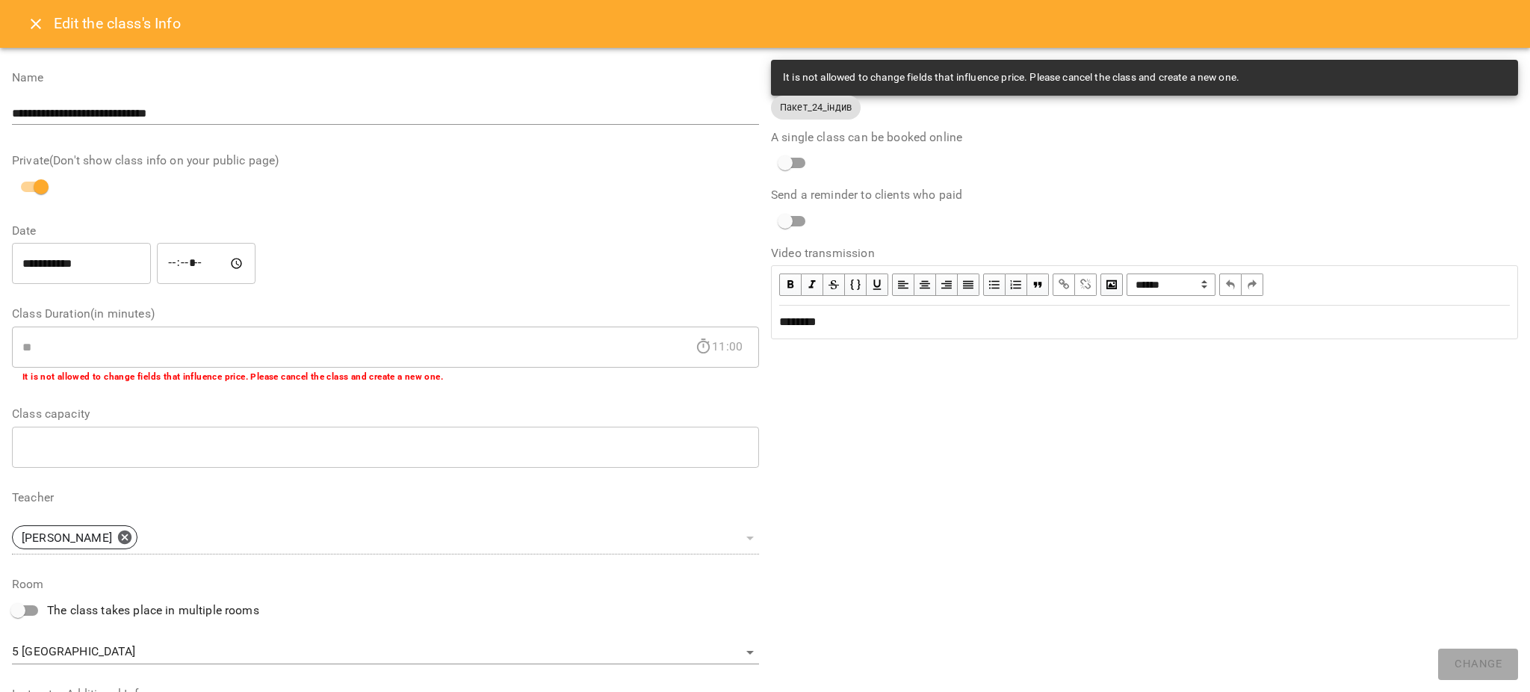
click at [16, 16] on div "Edit the class's Info" at bounding box center [765, 24] width 1530 height 48
click at [25, 15] on button "Close" at bounding box center [36, 24] width 36 height 36
click at [25, 15] on button "Menu" at bounding box center [36, 24] width 36 height 36
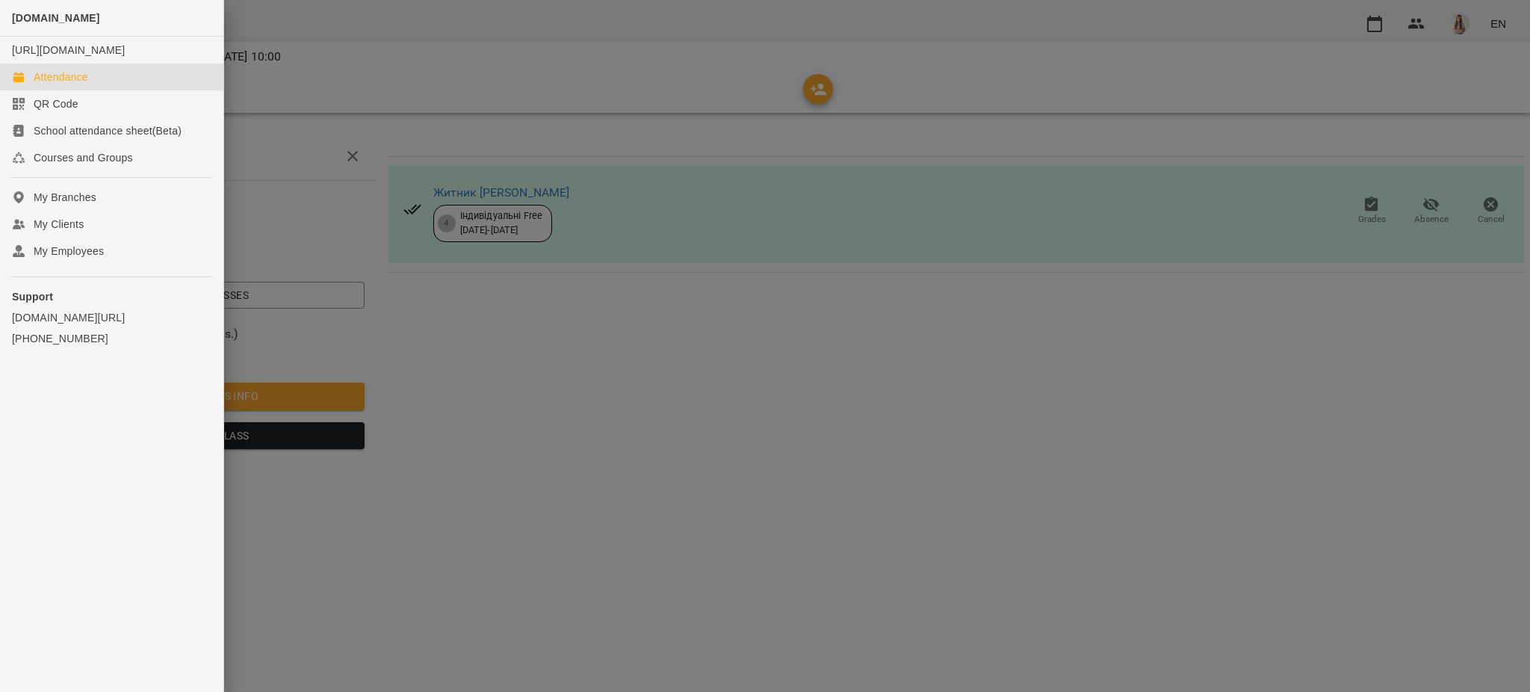
click at [54, 84] on div "Attendance" at bounding box center [61, 76] width 55 height 15
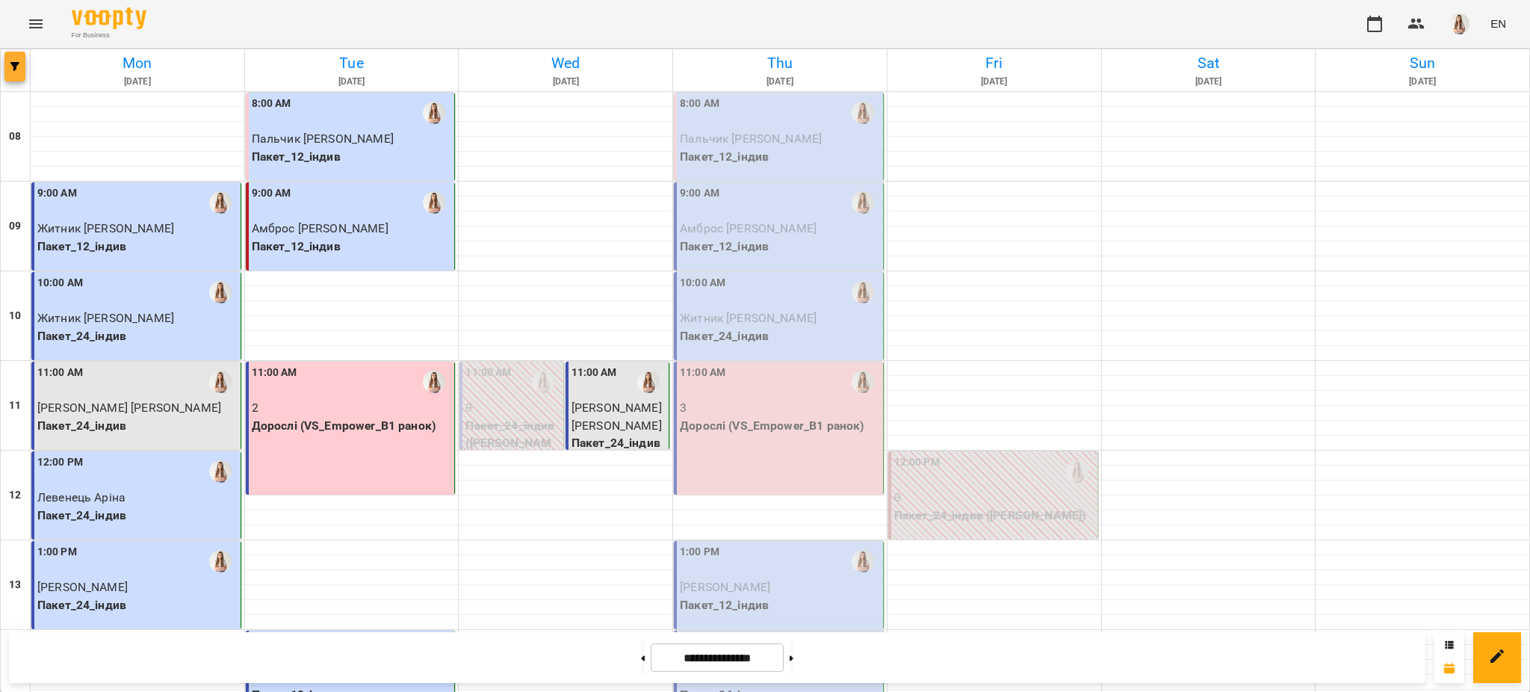
click at [21, 63] on span "button" at bounding box center [14, 66] width 21 height 9
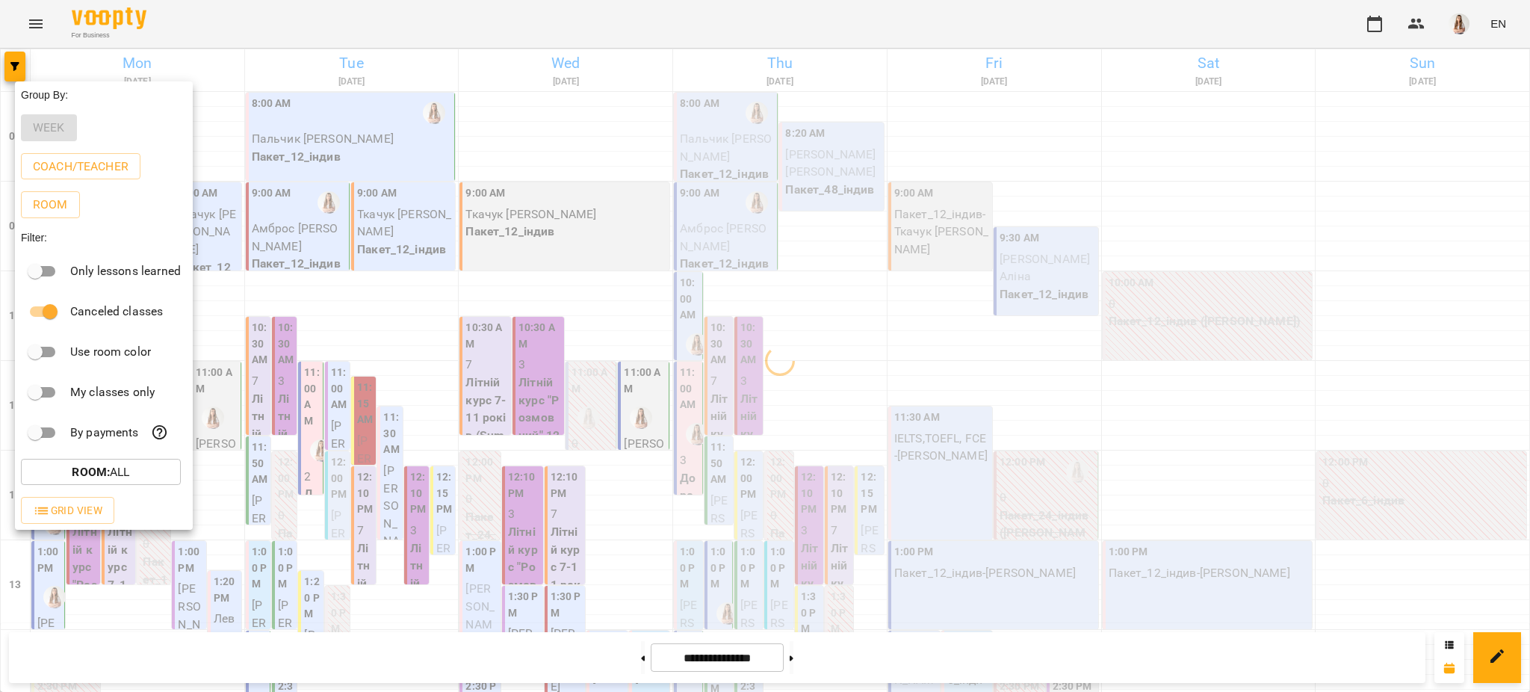
click at [797, 43] on div at bounding box center [765, 346] width 1530 height 692
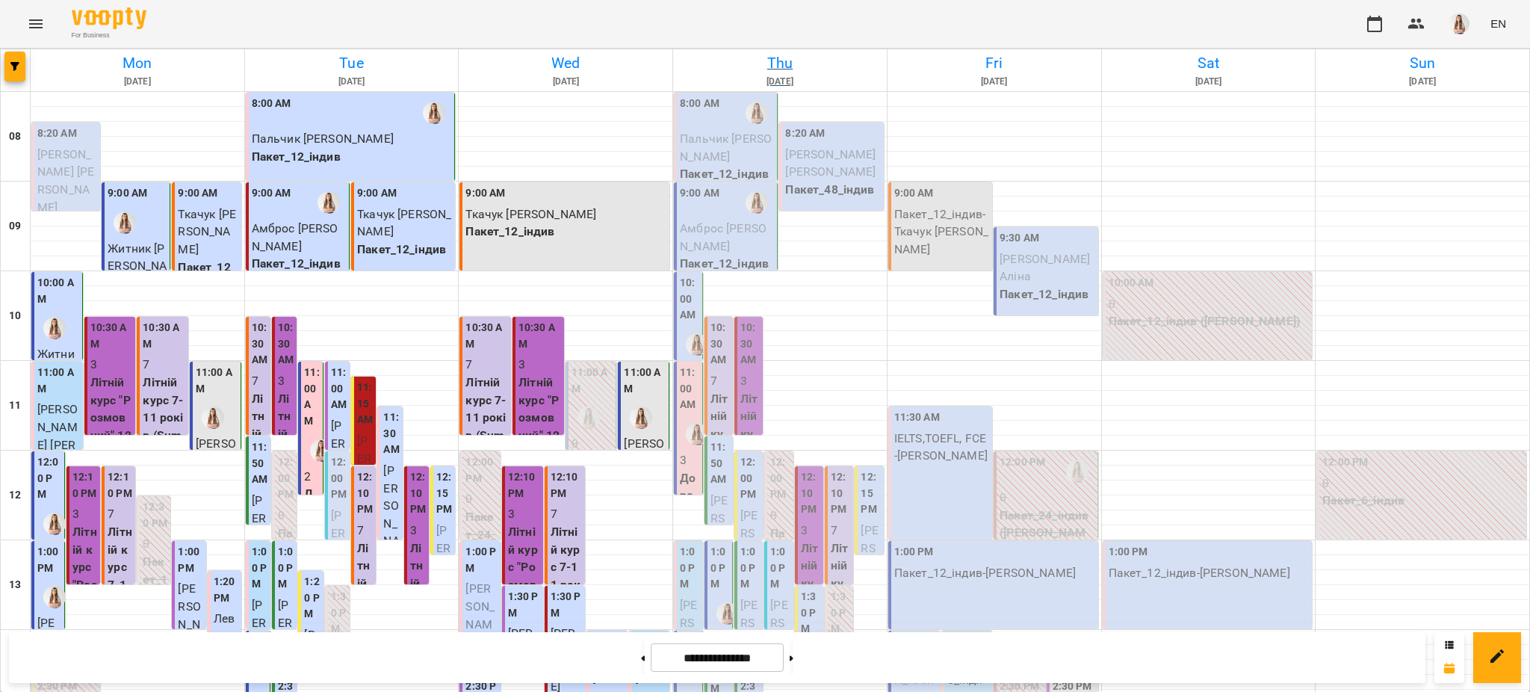
click at [772, 66] on h6 "Thu" at bounding box center [780, 63] width 209 height 23
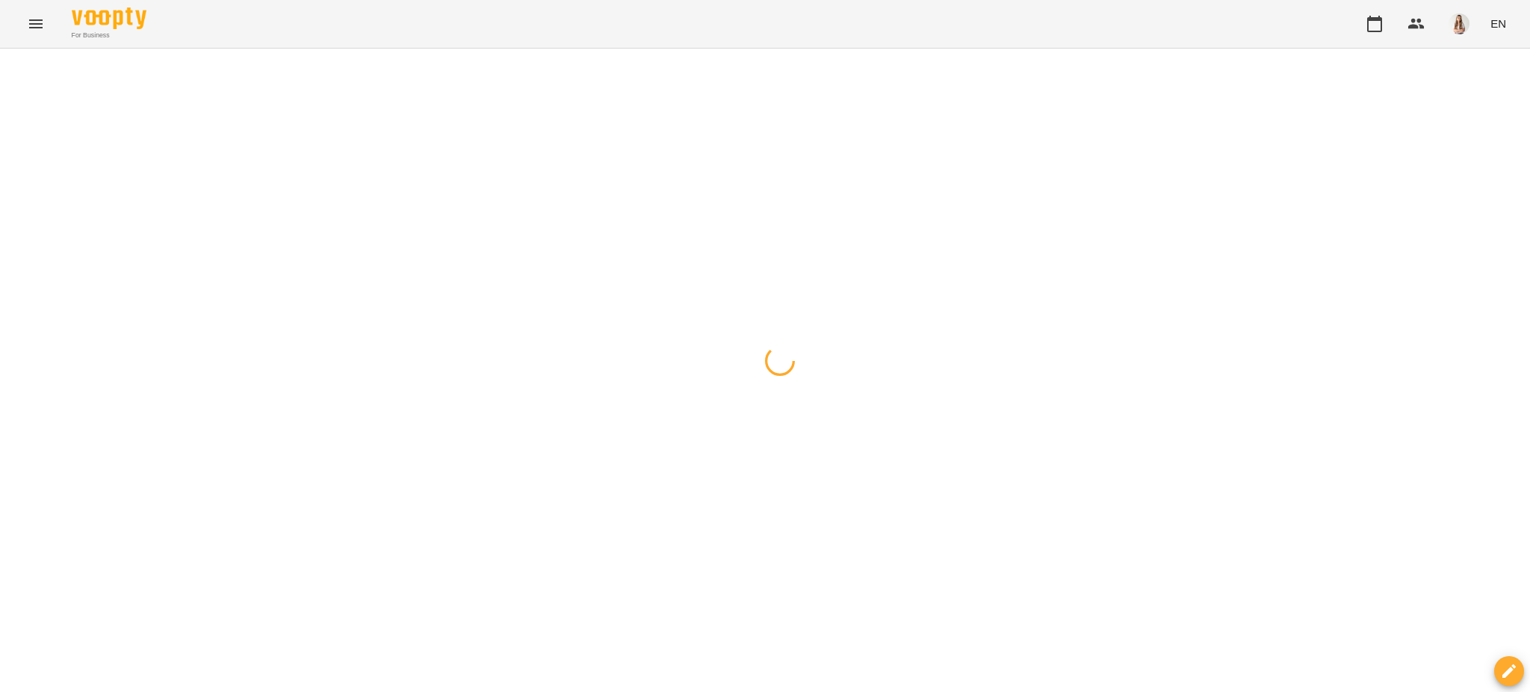
click at [803, 20] on div "For Business EN" at bounding box center [765, 24] width 1530 height 48
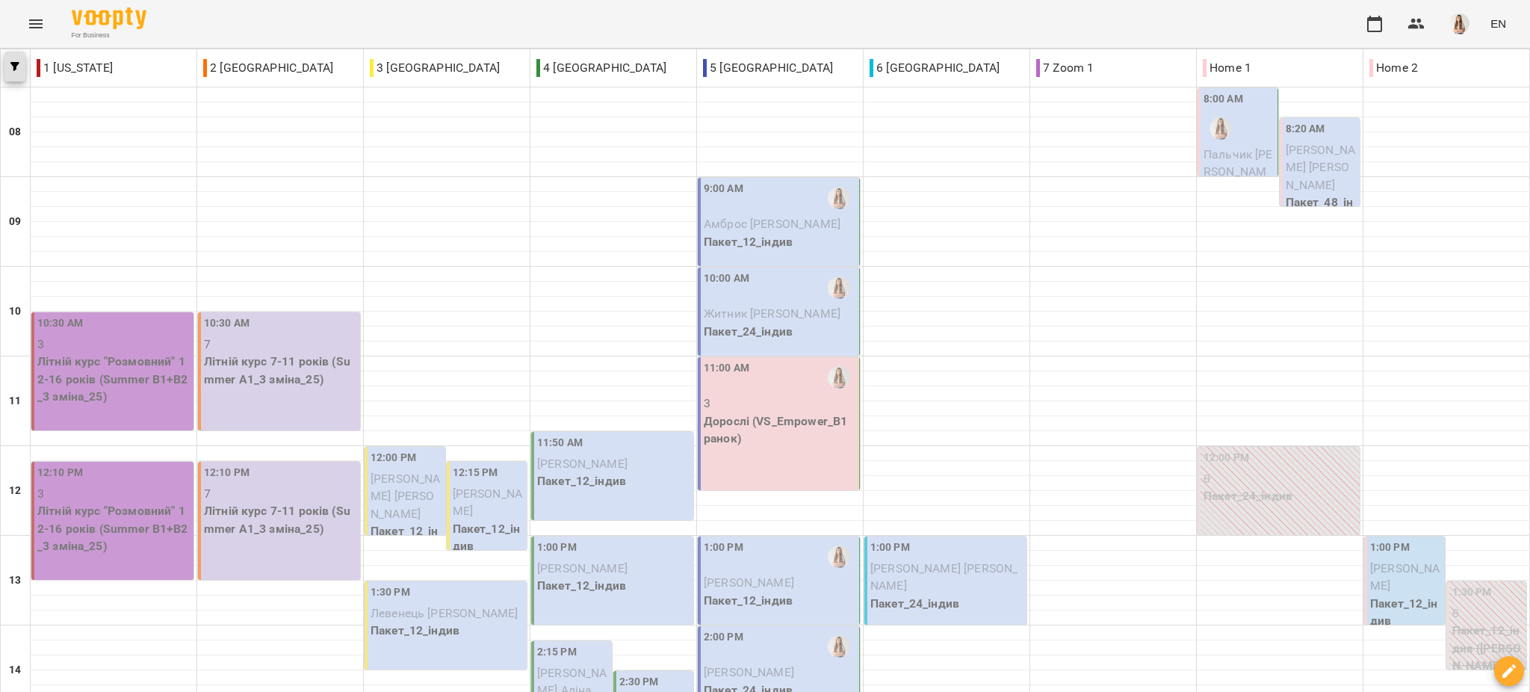
click at [16, 59] on button "button" at bounding box center [14, 67] width 21 height 30
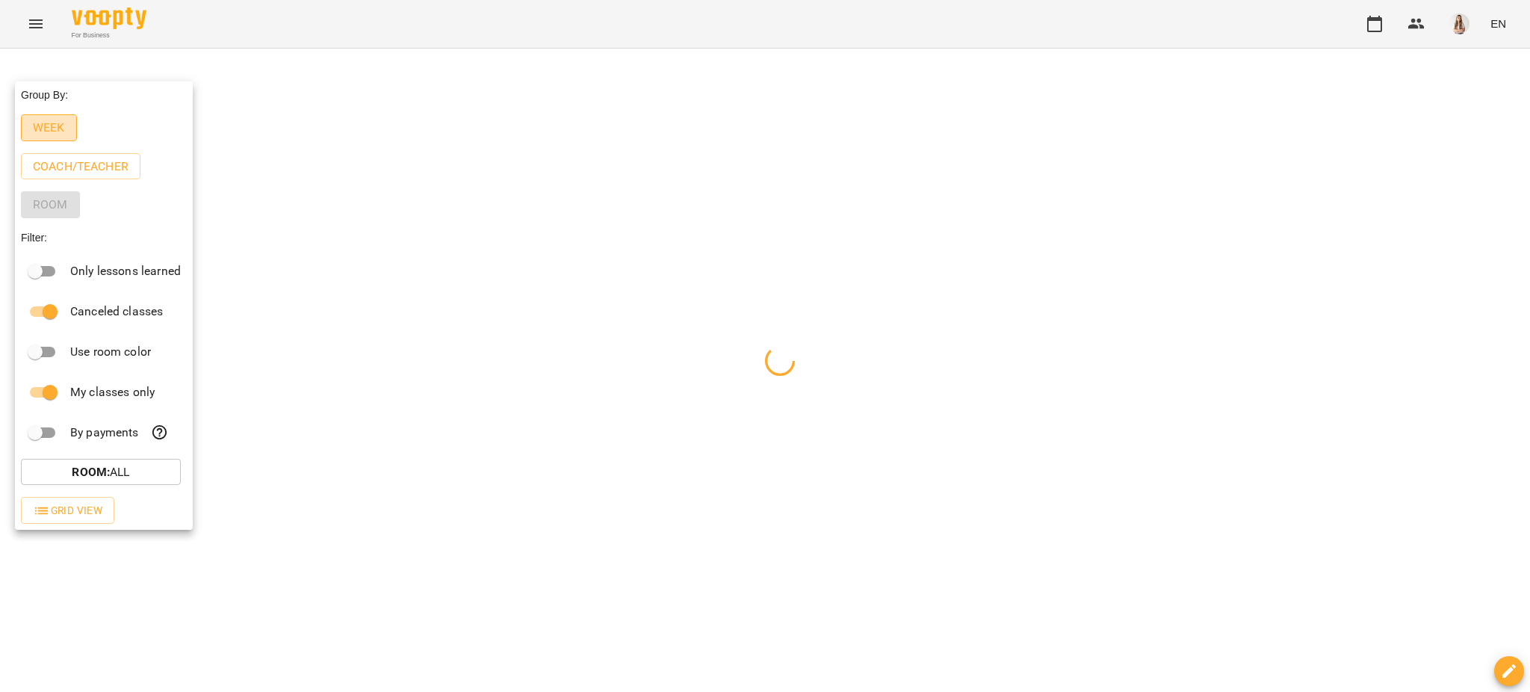
click at [52, 126] on p "Week" at bounding box center [49, 128] width 32 height 18
